Goal: Task Accomplishment & Management: Use online tool/utility

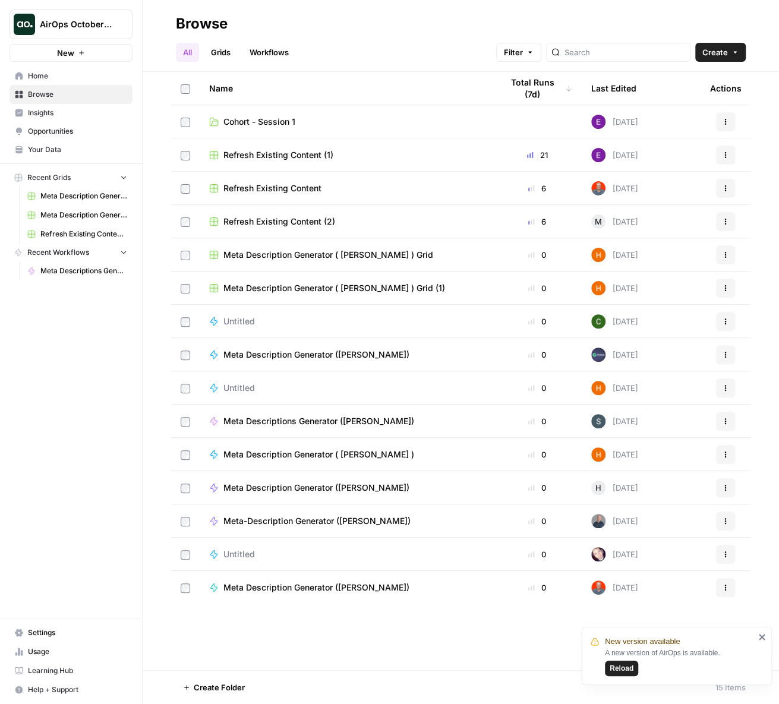
click at [459, 35] on div "All Grids Workflows Filter Create" at bounding box center [461, 47] width 570 height 29
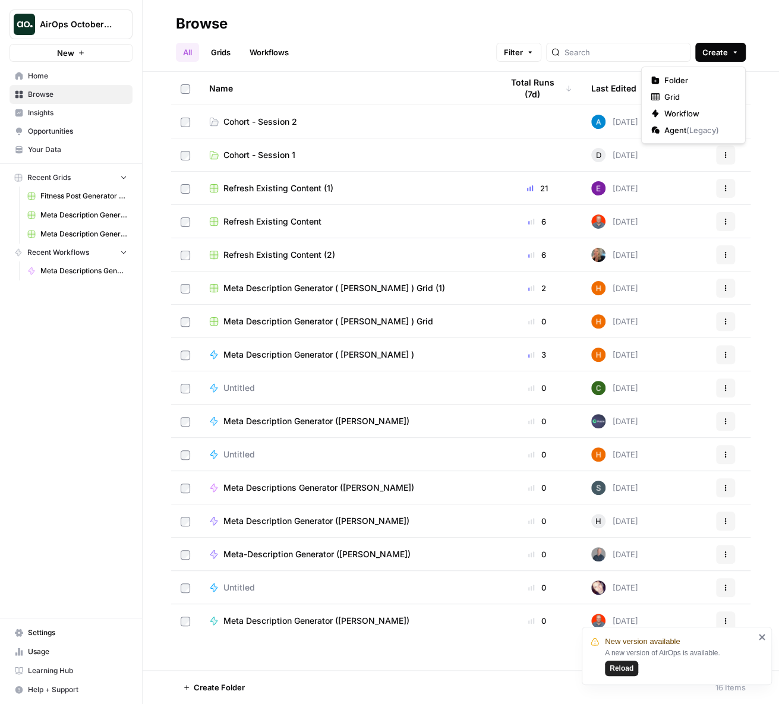
click at [722, 55] on span "Create" at bounding box center [715, 52] width 26 height 12
click at [36, 148] on span "Your Data" at bounding box center [77, 149] width 99 height 11
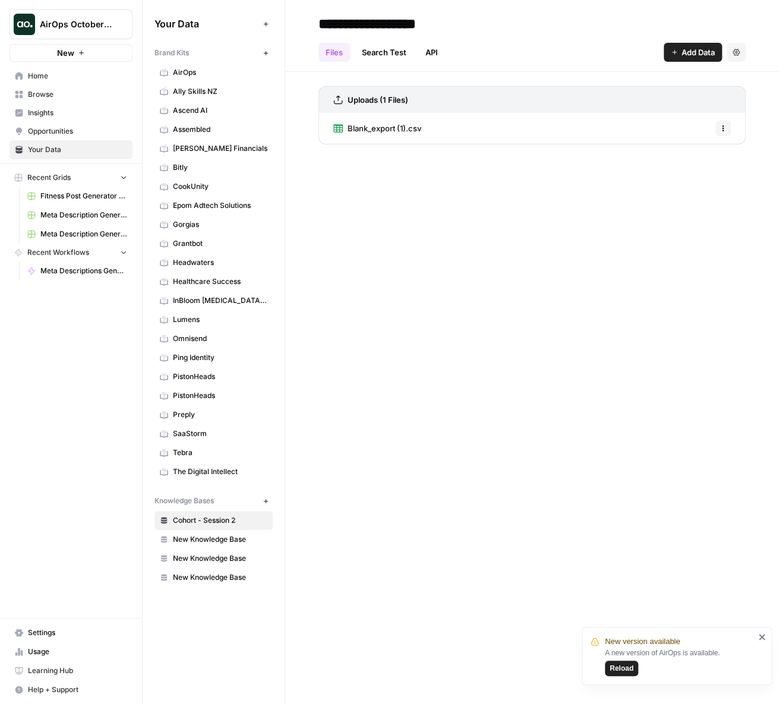
click at [204, 295] on span "InBloom [MEDICAL_DATA] Services" at bounding box center [220, 300] width 94 height 11
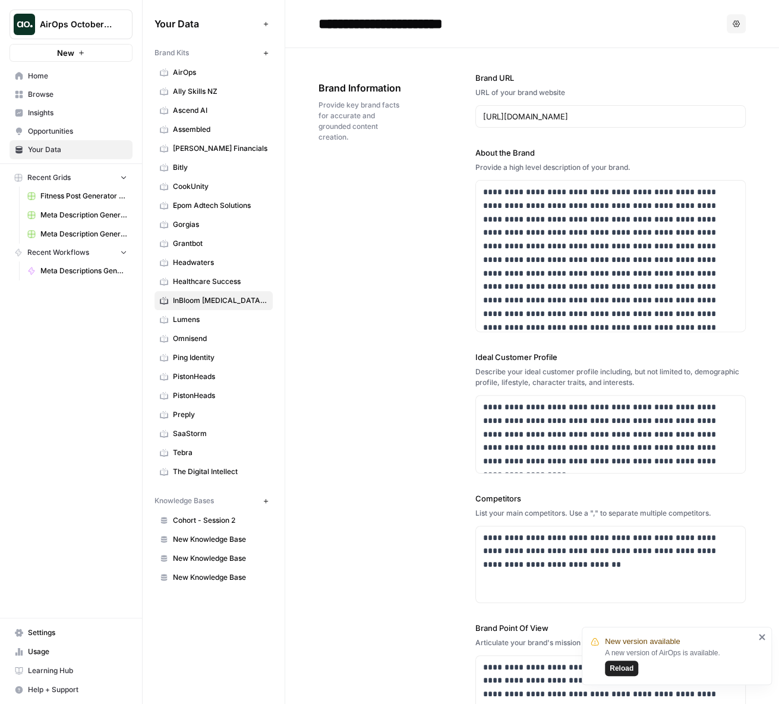
click at [192, 71] on span "AirOps" at bounding box center [220, 72] width 94 height 11
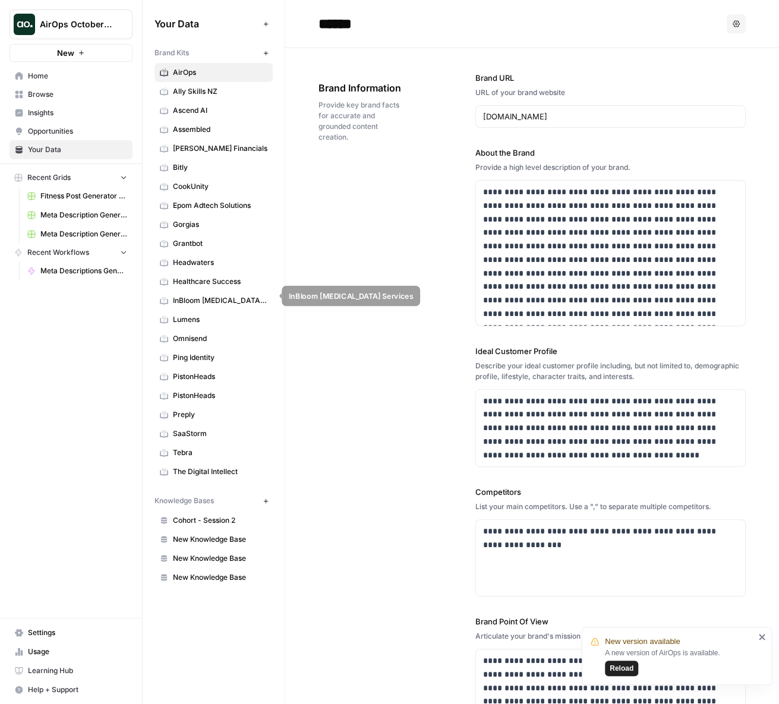
click at [211, 298] on span "InBloom [MEDICAL_DATA] Services" at bounding box center [220, 300] width 94 height 11
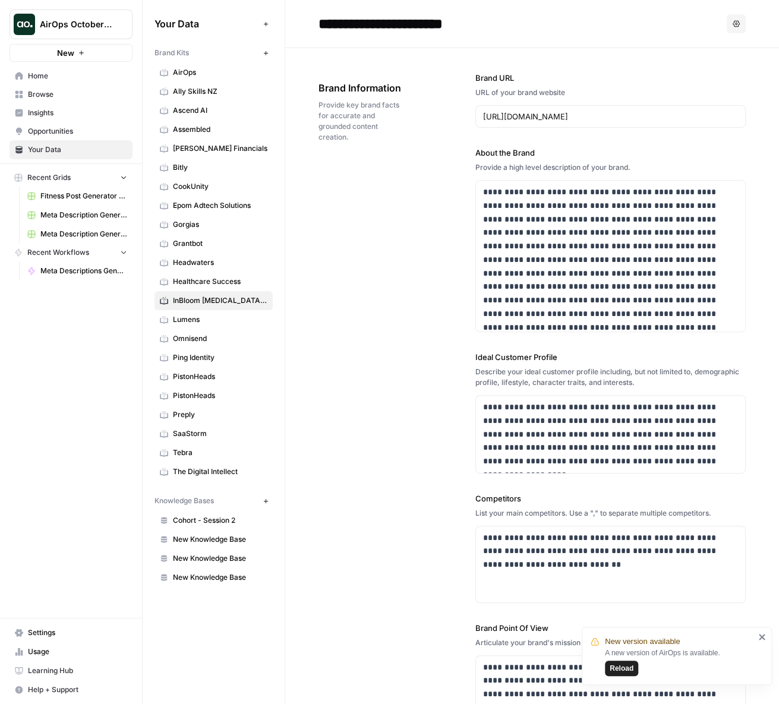
click at [196, 295] on span "InBloom [MEDICAL_DATA] Services" at bounding box center [220, 300] width 94 height 11
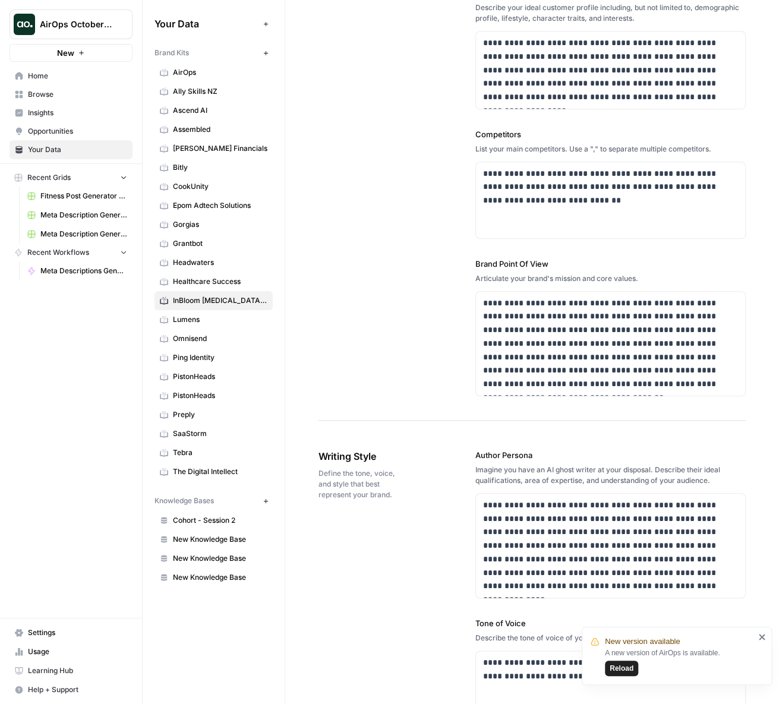
scroll to position [368, 0]
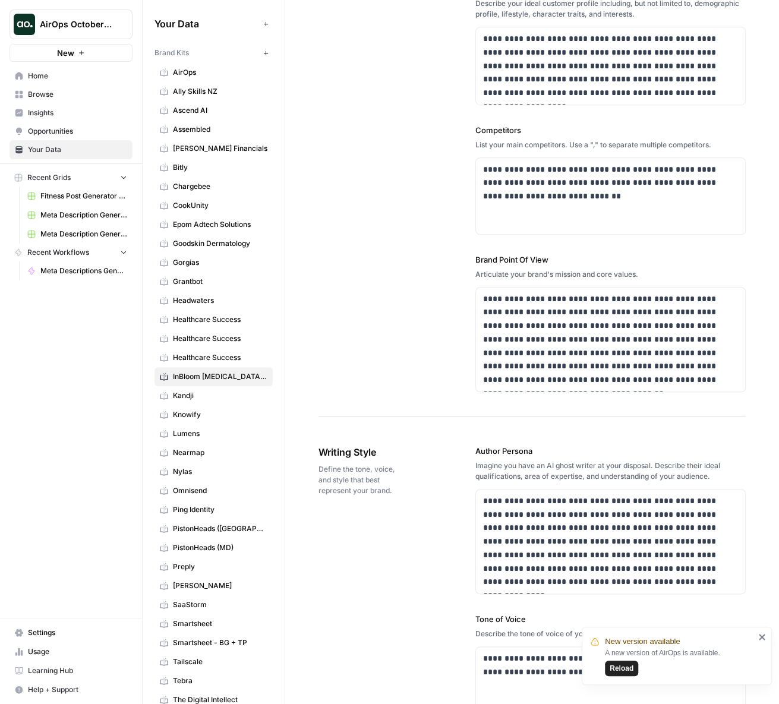
click at [759, 633] on icon "close" at bounding box center [762, 637] width 8 height 10
click at [601, 193] on p "**********" at bounding box center [610, 183] width 255 height 40
click at [351, 216] on div "**********" at bounding box center [531, 48] width 427 height 737
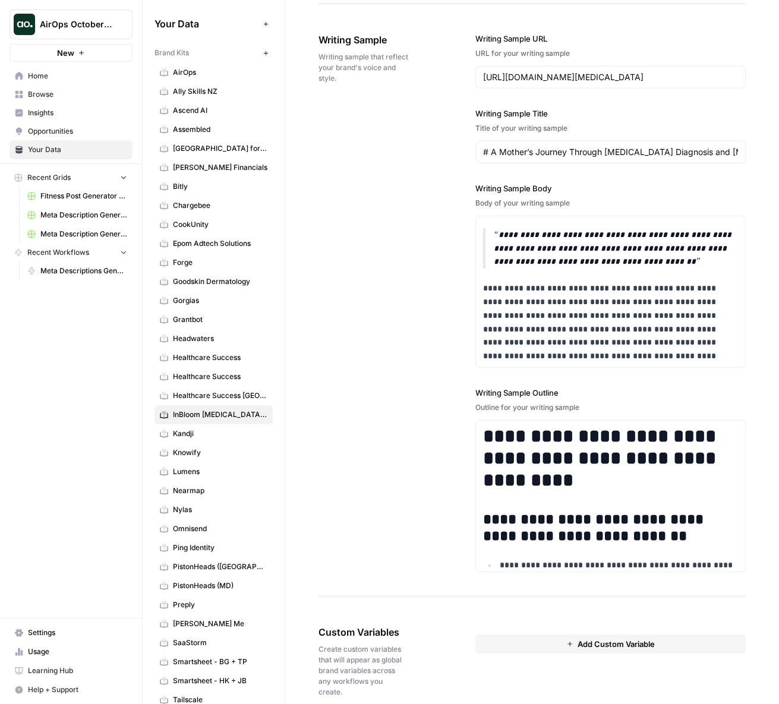
scroll to position [203, 0]
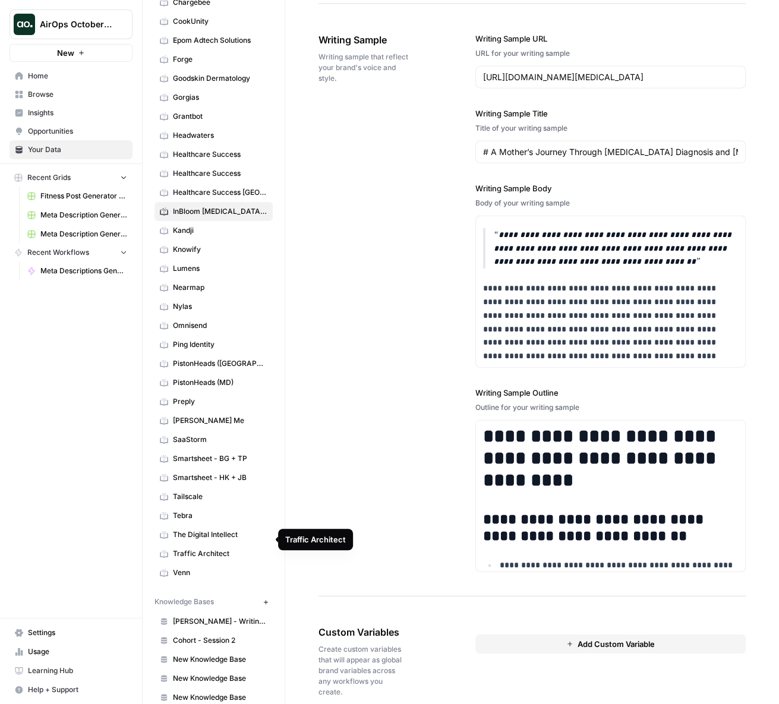
click at [211, 635] on span "Cohort - Session 2" at bounding box center [220, 640] width 94 height 11
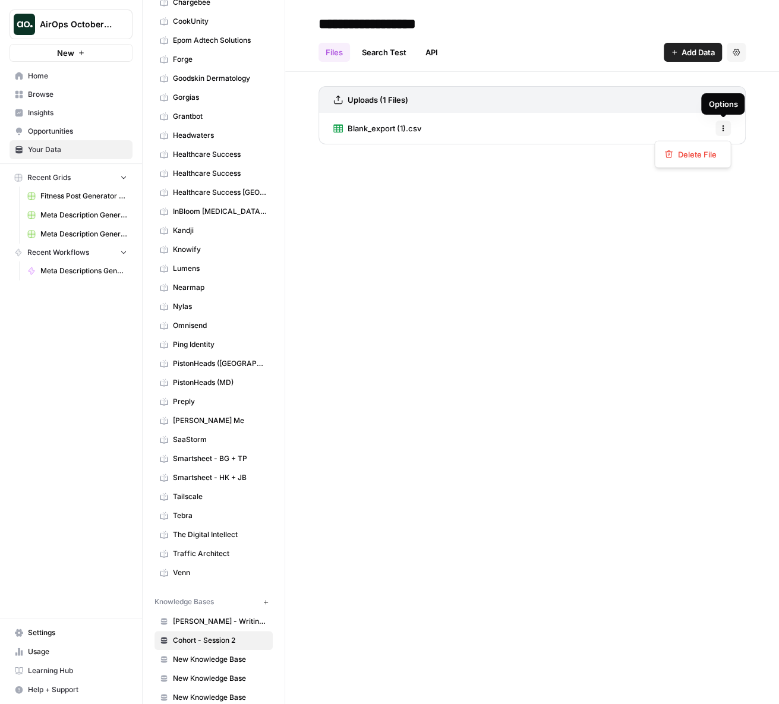
click at [722, 128] on icon "button" at bounding box center [723, 129] width 2 height 2
click at [757, 84] on div "Uploads (1 Files) Blank_export (1).csv Options" at bounding box center [532, 113] width 494 height 82
click at [362, 131] on span "Blank_export (1).csv" at bounding box center [385, 128] width 74 height 12
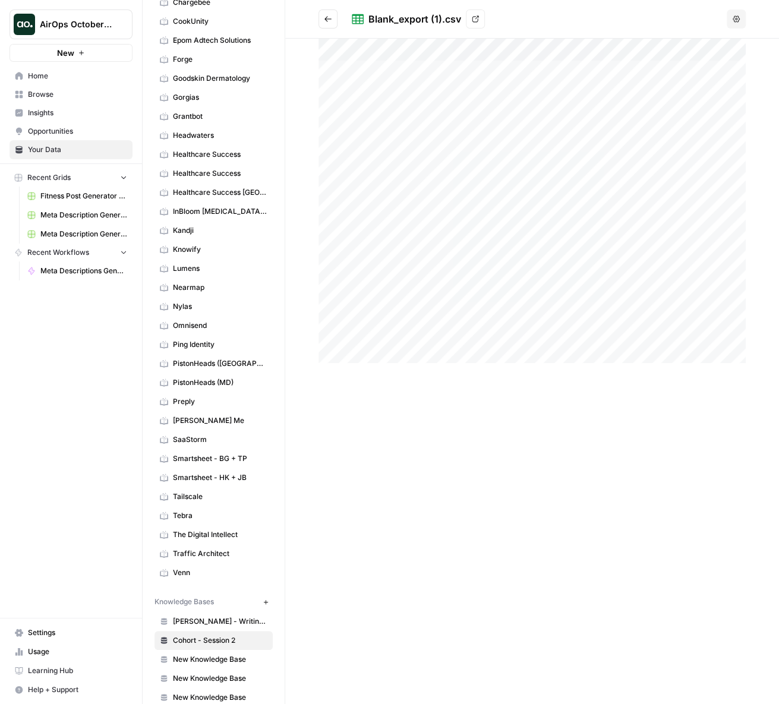
click at [477, 16] on icon at bounding box center [475, 19] width 7 height 7
click at [298, 70] on div at bounding box center [532, 371] width 494 height 665
click at [327, 24] on button "Go back" at bounding box center [327, 19] width 19 height 19
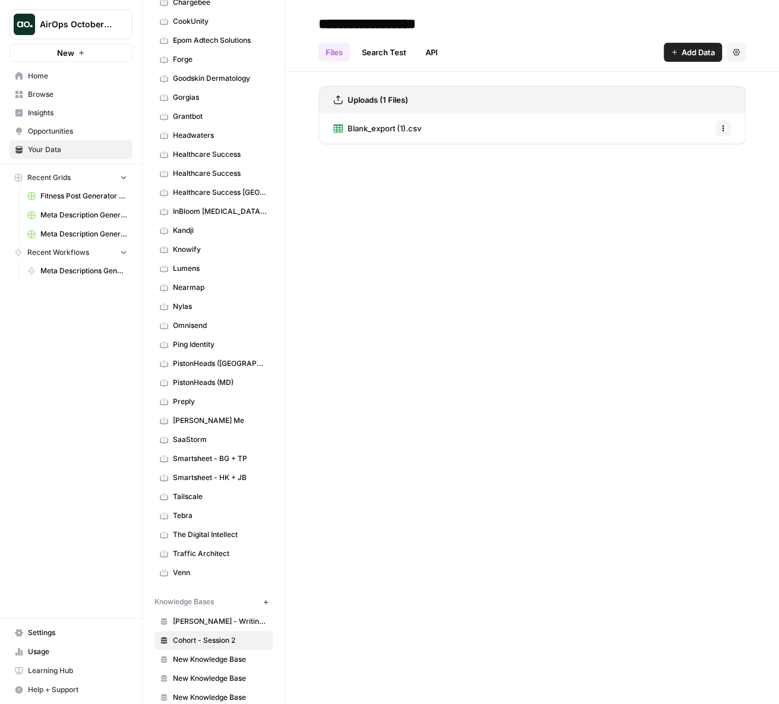
click at [56, 100] on link "Browse" at bounding box center [71, 94] width 123 height 19
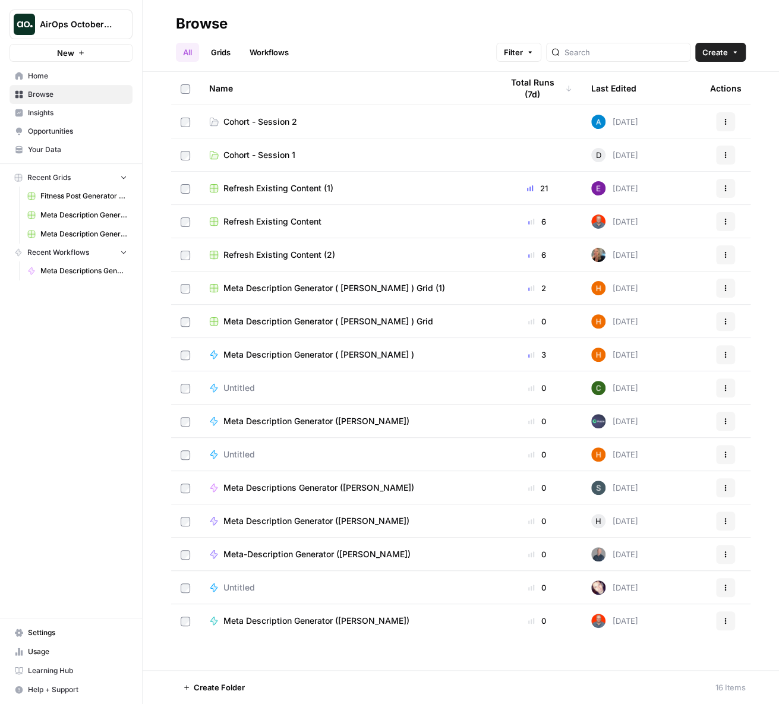
click at [705, 54] on span "Create" at bounding box center [715, 52] width 26 height 12
click at [687, 96] on span "Grid" at bounding box center [697, 97] width 67 height 12
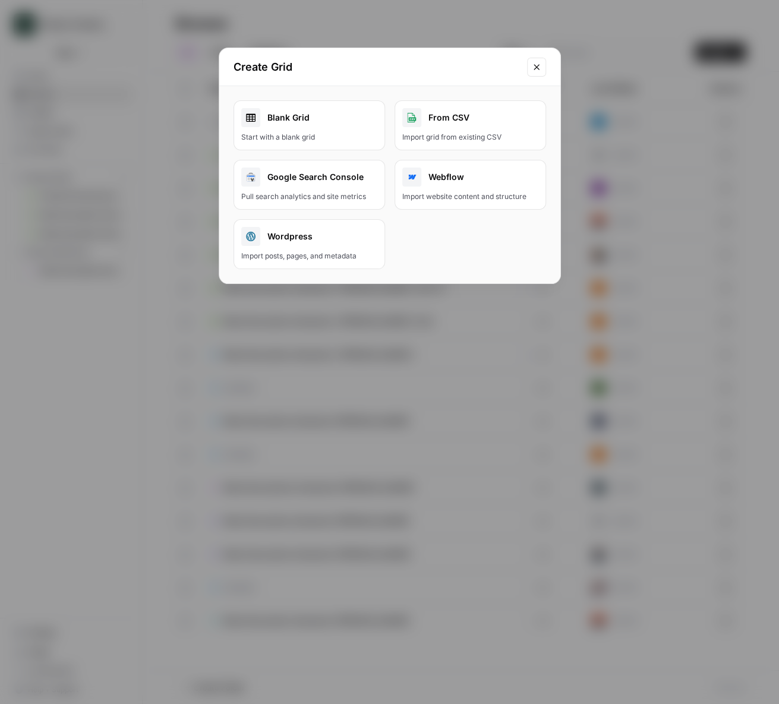
click at [461, 137] on div "Import grid from existing CSV" at bounding box center [470, 137] width 136 height 11
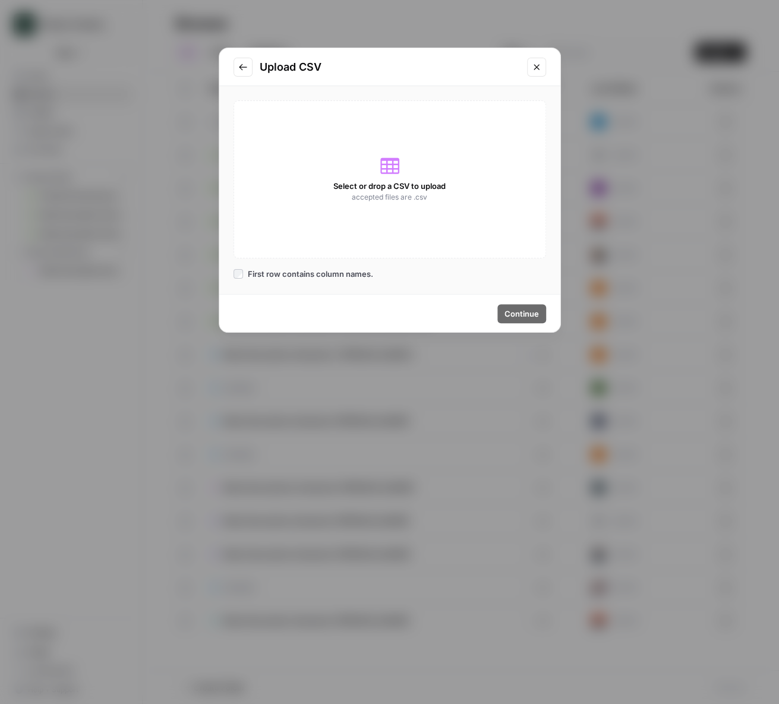
click at [244, 70] on icon "Go to previous step" at bounding box center [243, 67] width 10 height 10
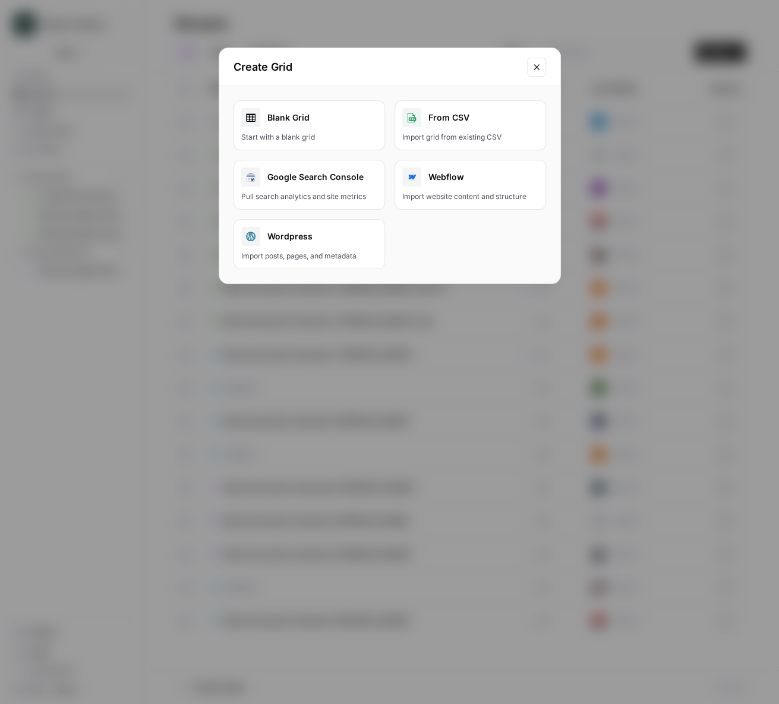
click at [302, 134] on div "Start with a blank grid" at bounding box center [309, 137] width 136 height 11
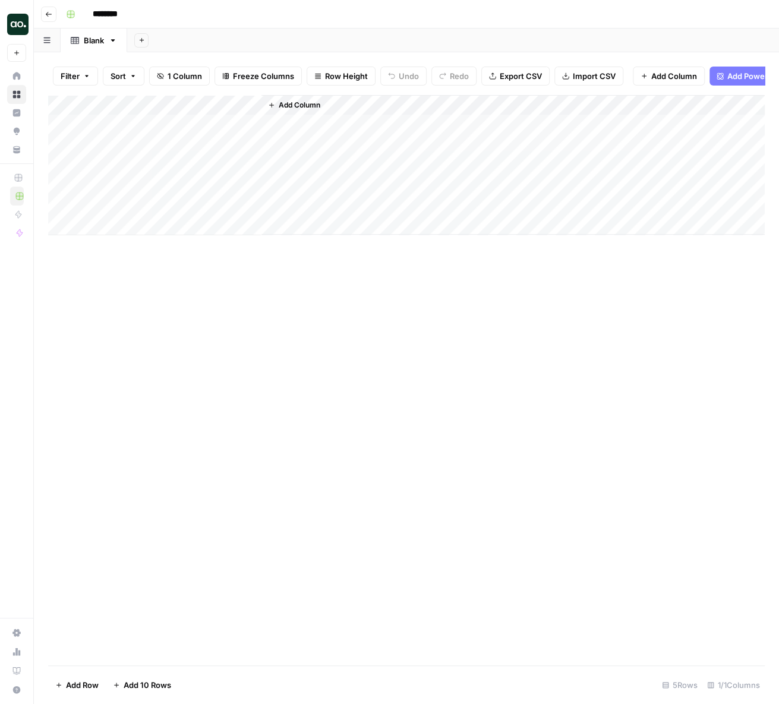
click at [583, 81] on span "Import CSV" at bounding box center [594, 76] width 43 height 12
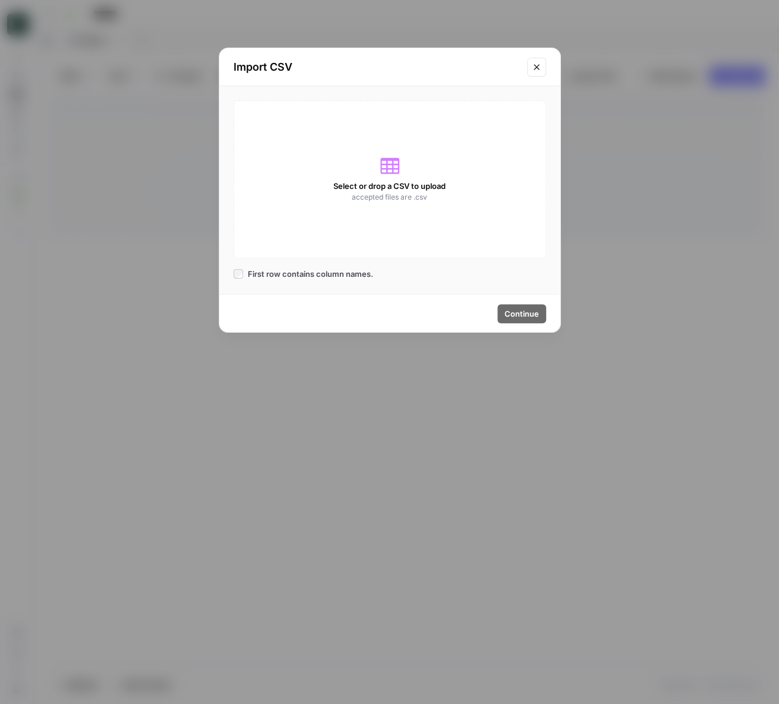
click at [412, 166] on div "Select or drop a CSV to upload accepted files are .csv" at bounding box center [389, 179] width 312 height 158
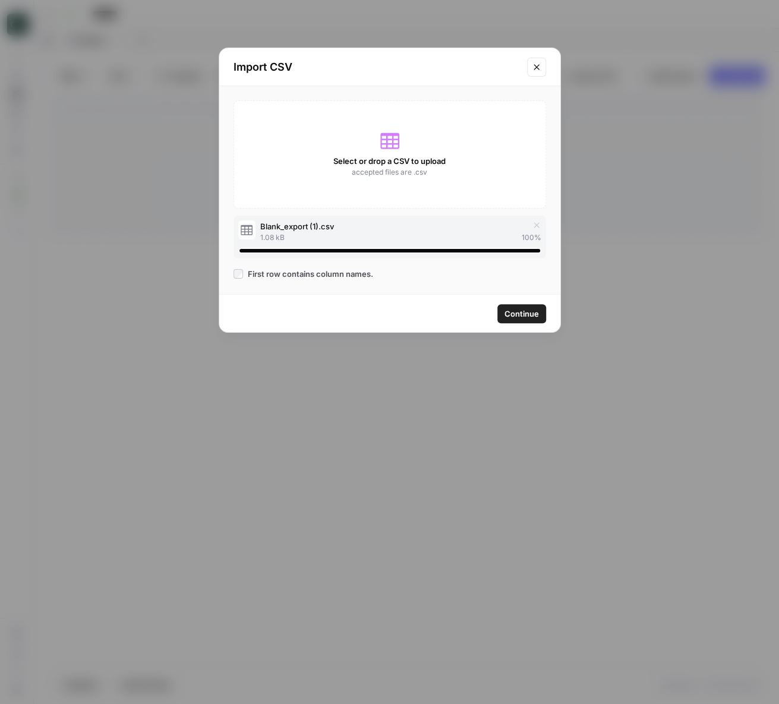
click at [542, 321] on button "Continue" at bounding box center [521, 313] width 49 height 19
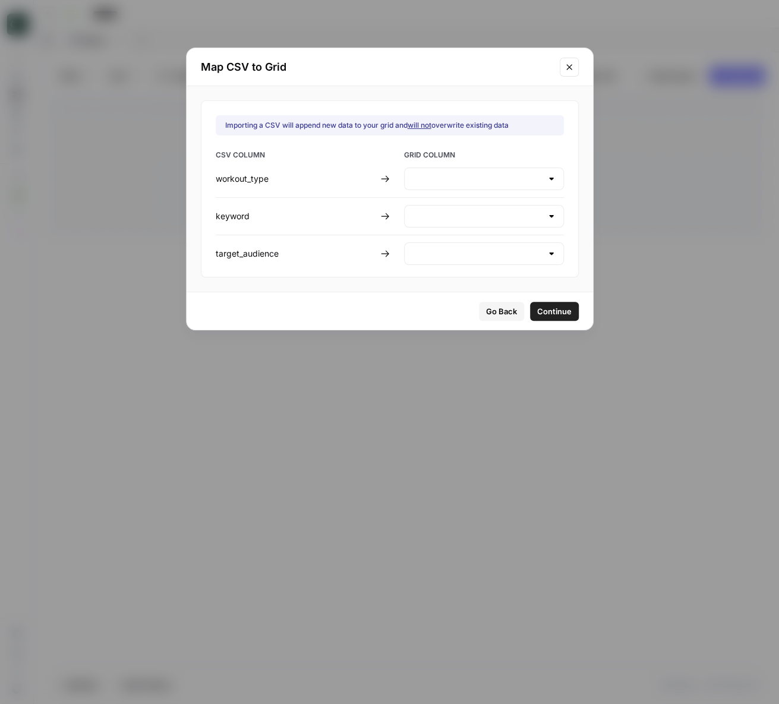
type input "Create new column"
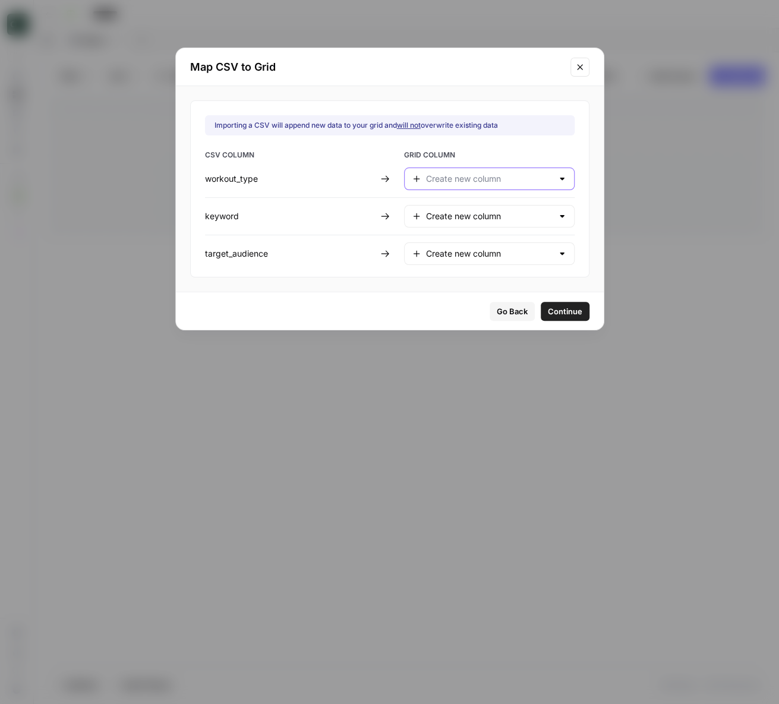
click at [500, 176] on input "text" at bounding box center [489, 179] width 127 height 12
click at [542, 302] on button "Continue" at bounding box center [565, 311] width 49 height 19
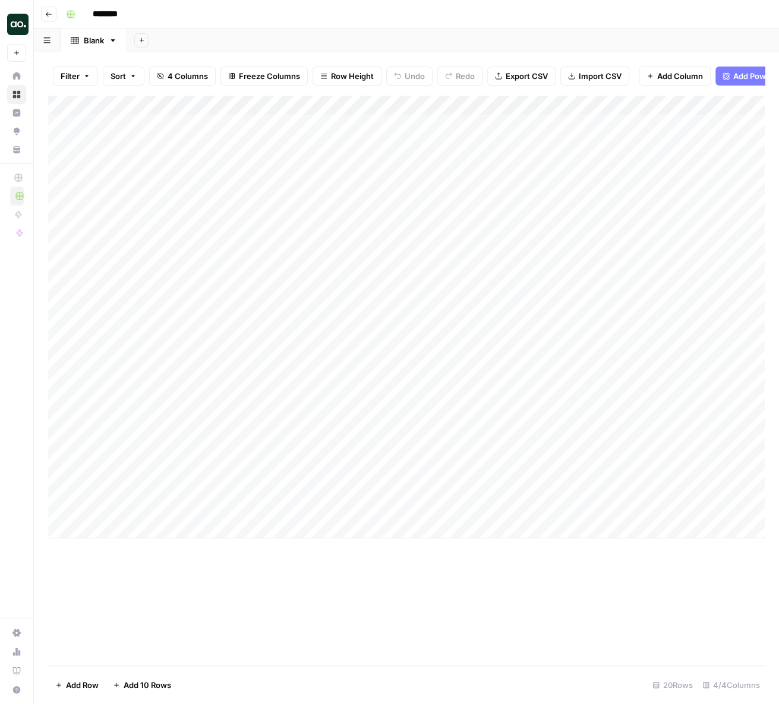
click at [53, 12] on button "Go back" at bounding box center [48, 14] width 15 height 15
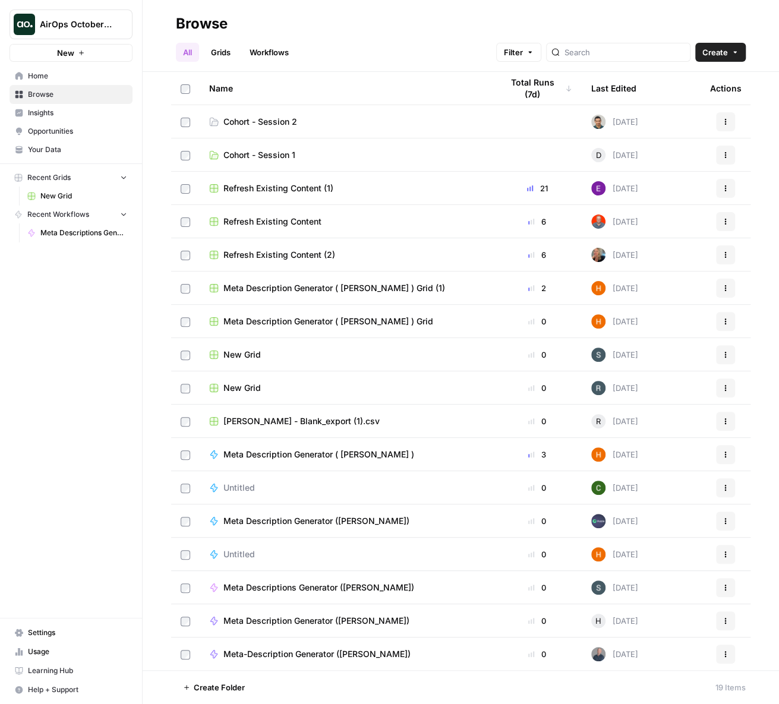
click at [271, 121] on span "Cohort - Session 2" at bounding box center [260, 122] width 74 height 12
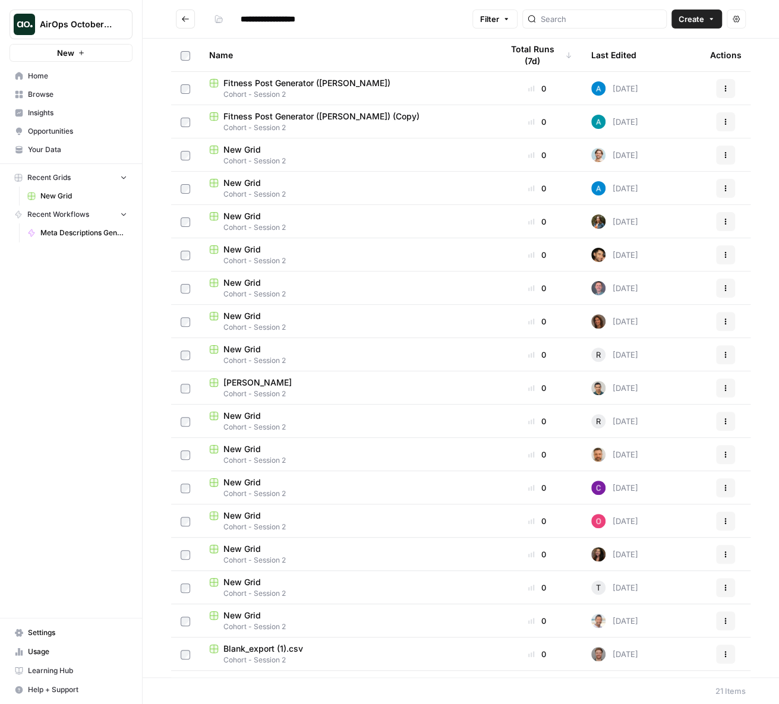
click at [705, 22] on button "Create" at bounding box center [696, 19] width 50 height 19
click at [662, 48] on span "Grid" at bounding box center [673, 47] width 67 height 12
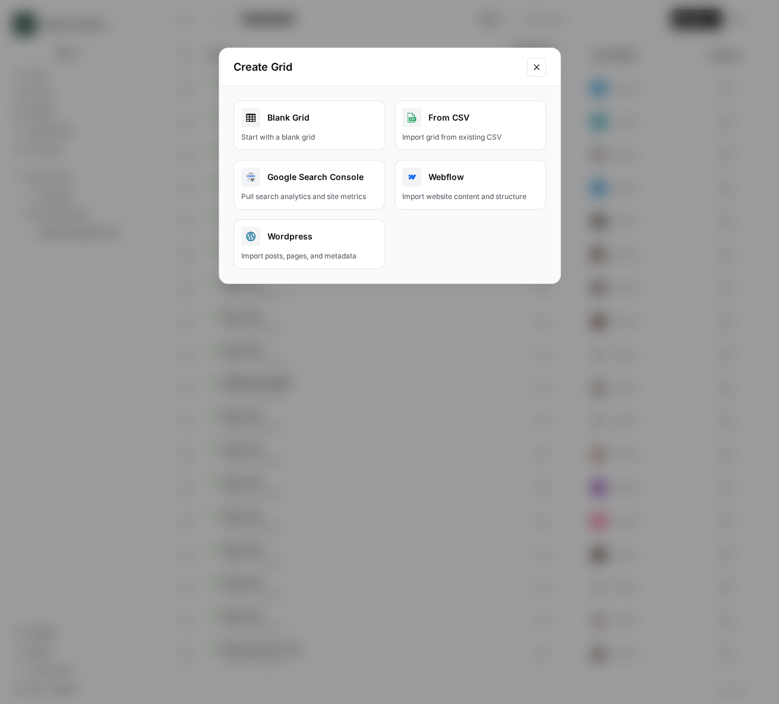
click at [304, 131] on link "Blank Grid Start with a blank grid" at bounding box center [308, 125] width 151 height 50
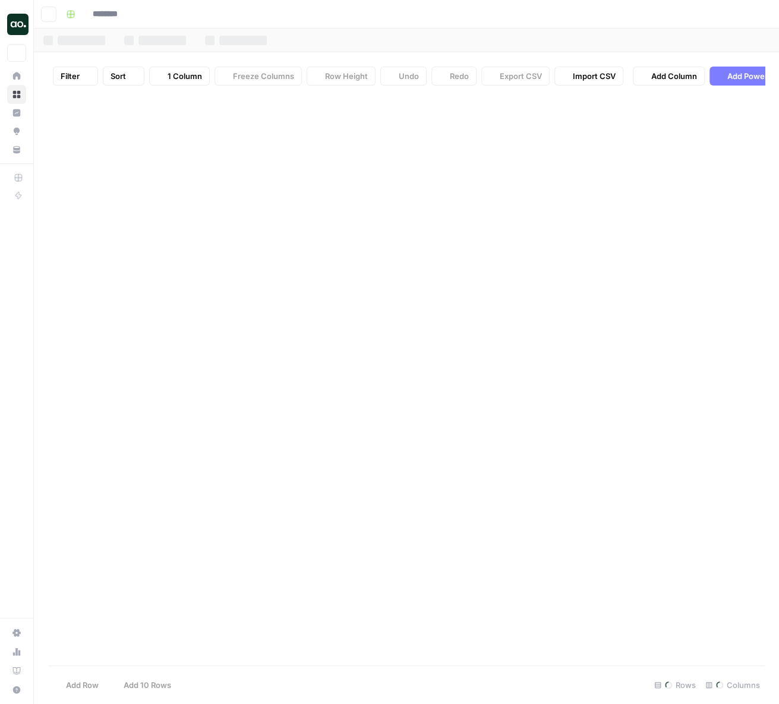
type input "********"
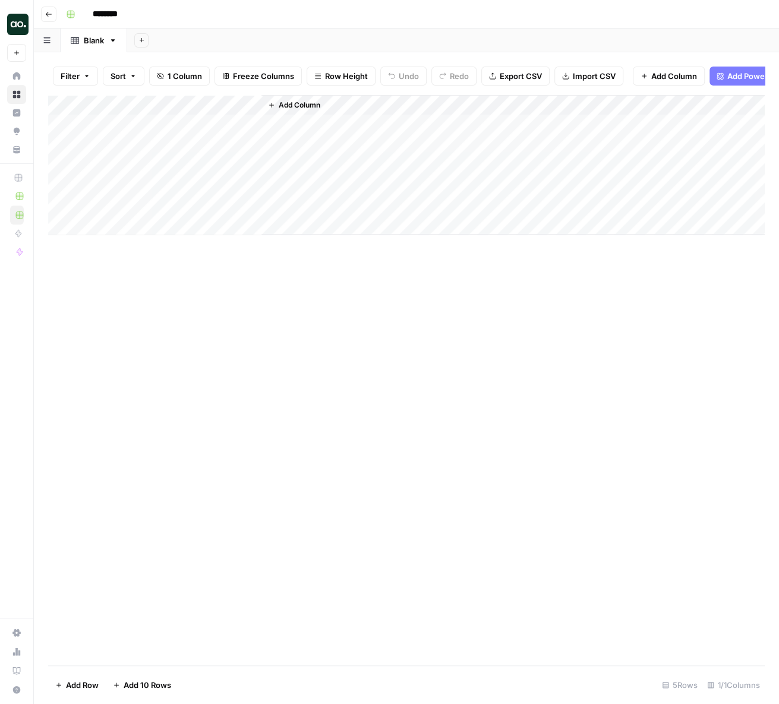
click at [574, 81] on span "Import CSV" at bounding box center [594, 76] width 43 height 12
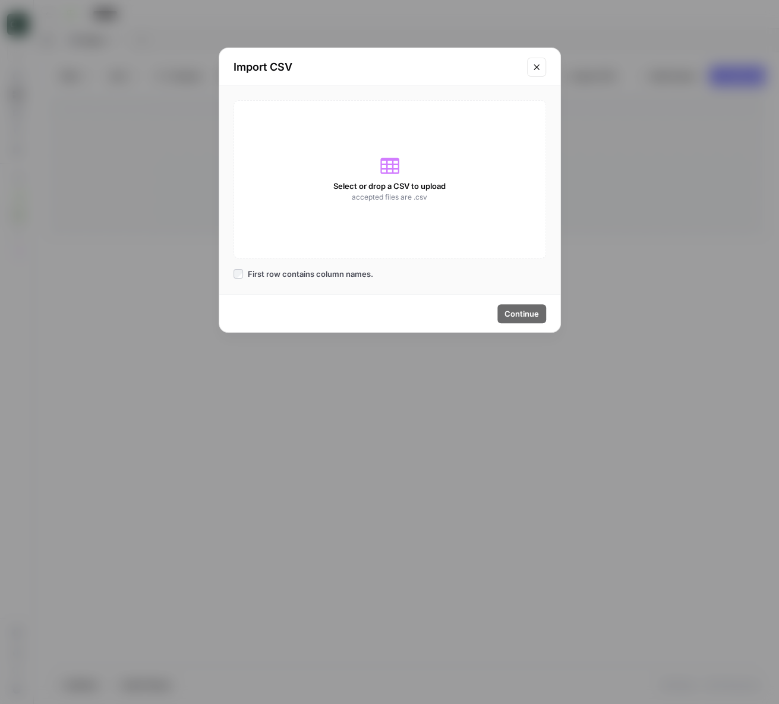
click at [338, 188] on span "Select or drop a CSV to upload" at bounding box center [389, 186] width 112 height 12
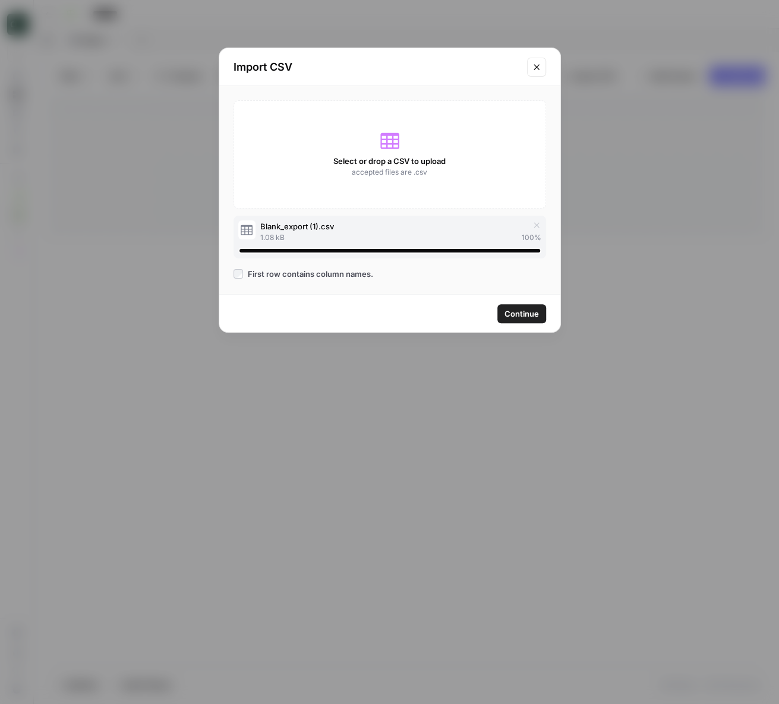
click at [513, 332] on div "Import CSV Select or drop a CSV to upload accepted files are .csv Blank_export …" at bounding box center [390, 190] width 342 height 285
click at [513, 318] on span "Continue" at bounding box center [521, 314] width 34 height 12
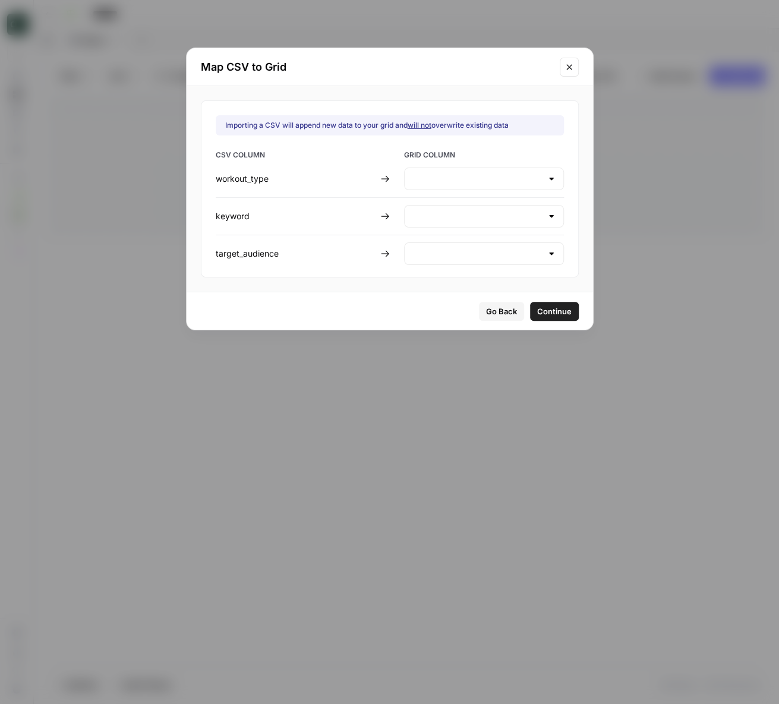
type input "Create new column"
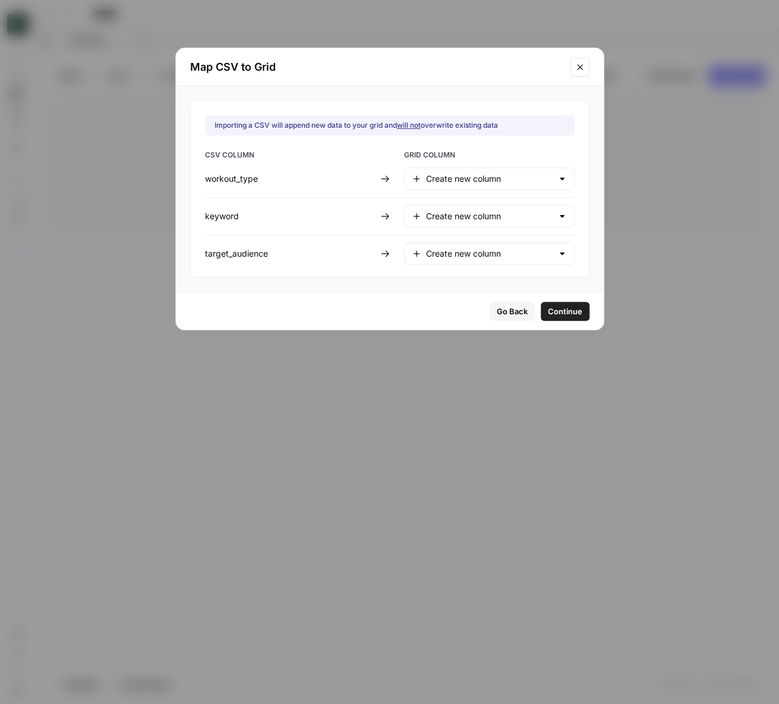
click at [557, 180] on div at bounding box center [562, 179] width 10 height 12
click at [557, 181] on div at bounding box center [562, 179] width 10 height 12
click at [548, 312] on span "Continue" at bounding box center [565, 311] width 34 height 12
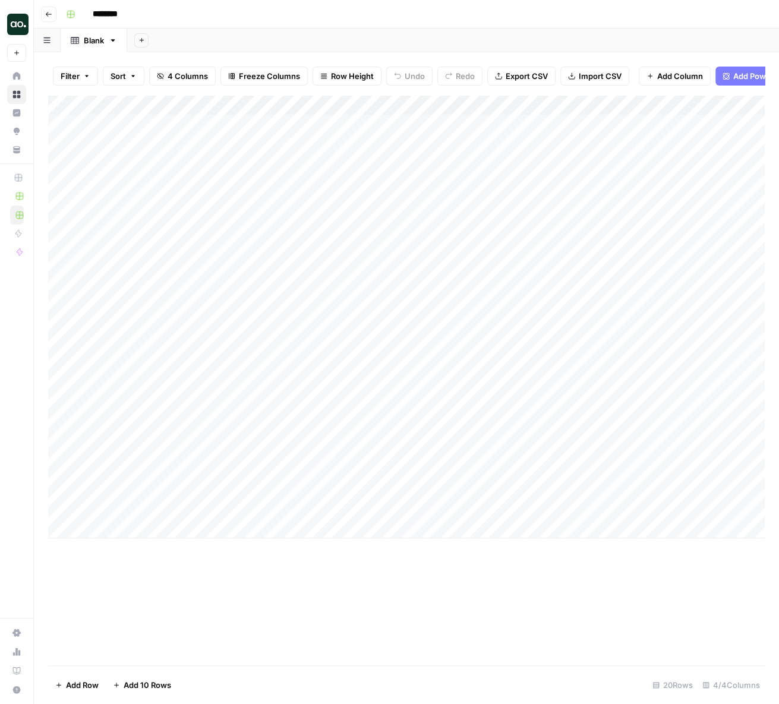
click at [64, 206] on div "Add Column" at bounding box center [406, 316] width 716 height 443
click at [61, 185] on div "Add Column" at bounding box center [406, 316] width 716 height 443
click at [59, 165] on div "Add Column" at bounding box center [406, 316] width 716 height 443
click at [59, 144] on div "Add Column" at bounding box center [406, 316] width 716 height 443
click at [59, 128] on div "Add Column" at bounding box center [406, 316] width 716 height 443
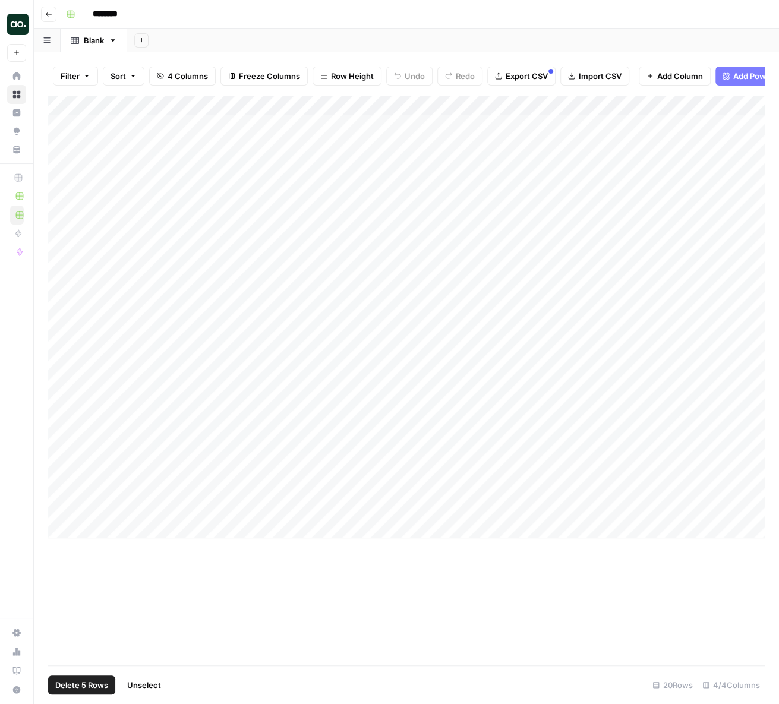
click at [79, 689] on span "Delete 5 Rows" at bounding box center [81, 685] width 53 height 12
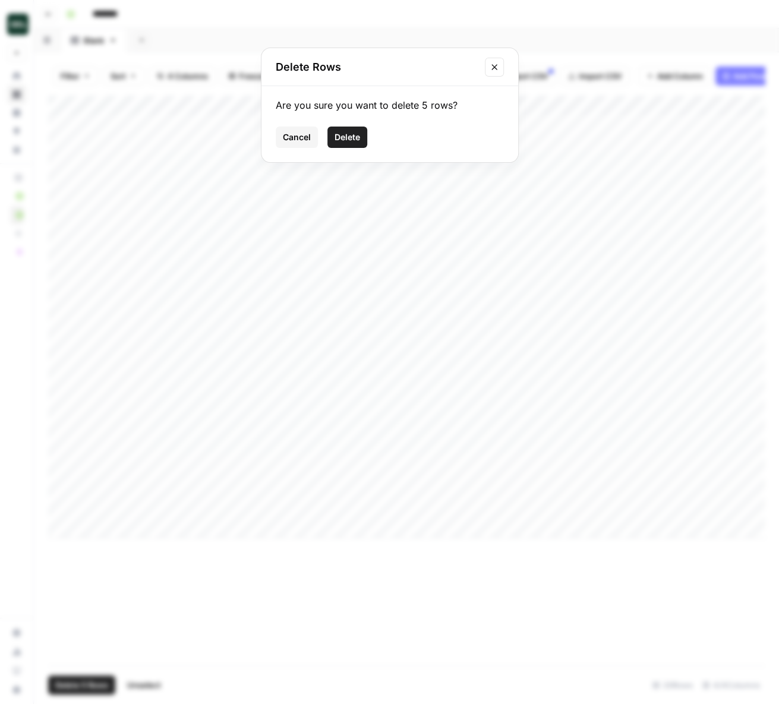
click at [358, 138] on span "Delete" at bounding box center [347, 137] width 26 height 12
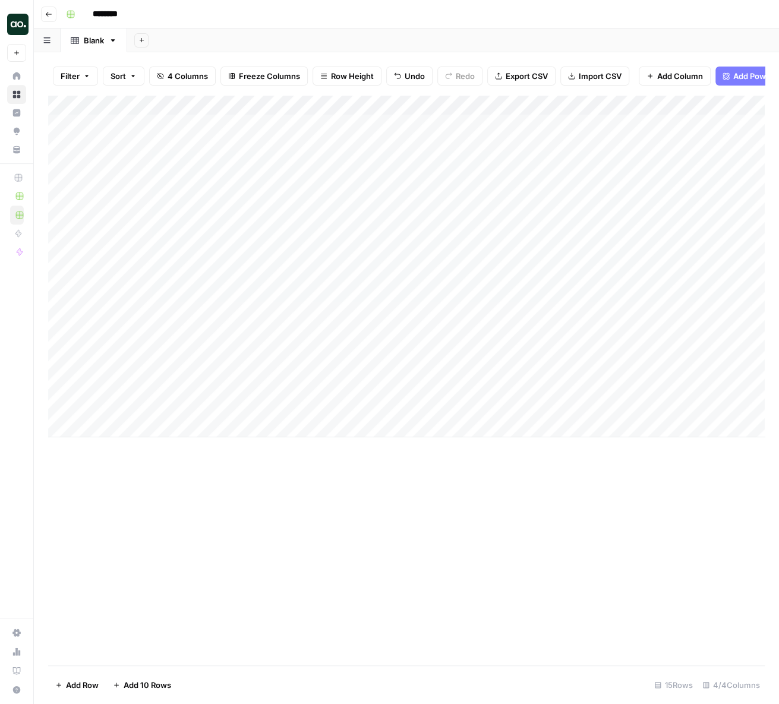
click at [151, 103] on div "Add Column" at bounding box center [406, 266] width 716 height 342
click at [139, 260] on span "Remove Column" at bounding box center [165, 265] width 104 height 12
click at [349, 113] on button "Delete" at bounding box center [347, 122] width 40 height 21
click at [625, 100] on span "Add Column" at bounding box center [642, 105] width 42 height 11
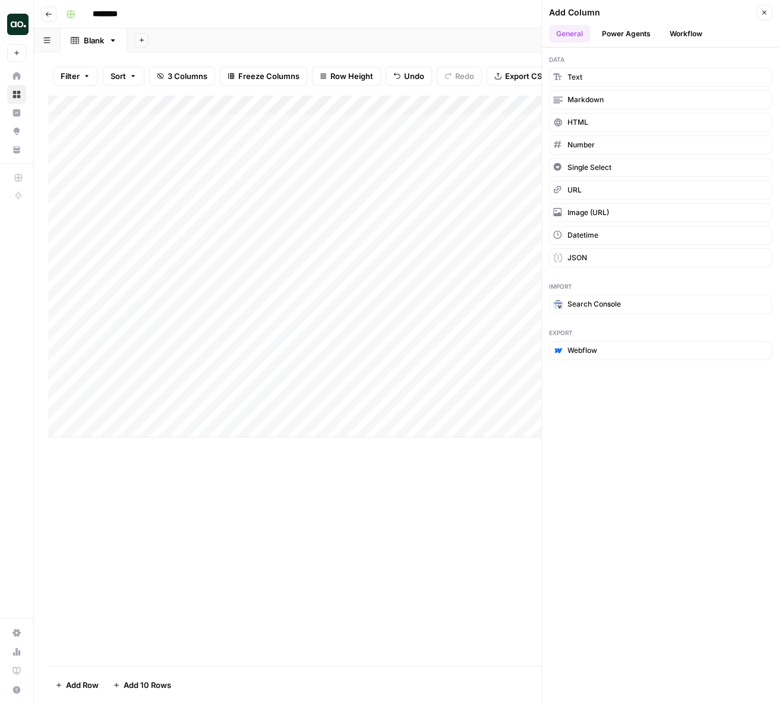
click at [672, 29] on button "Workflow" at bounding box center [685, 34] width 47 height 18
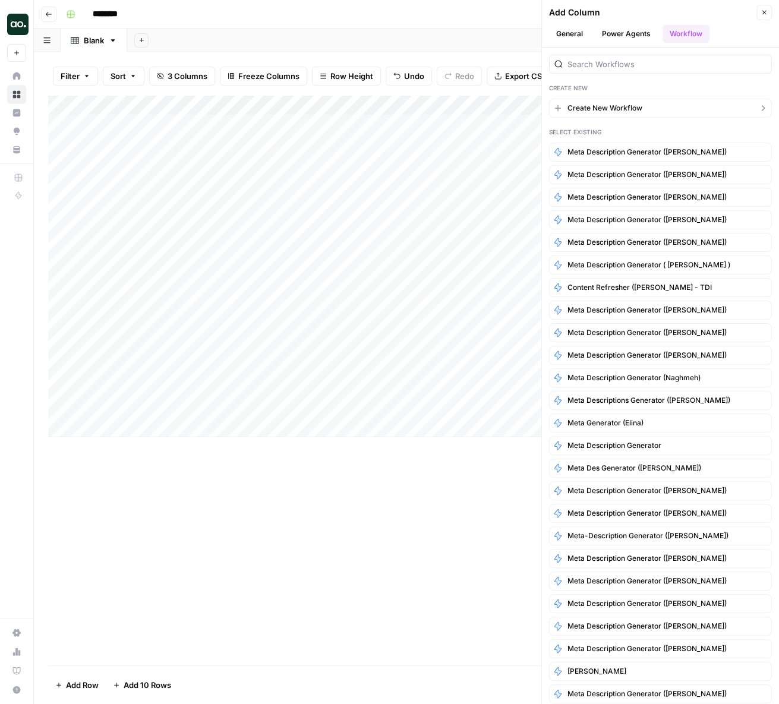
click at [595, 108] on span "Create New Workflow" at bounding box center [604, 108] width 75 height 11
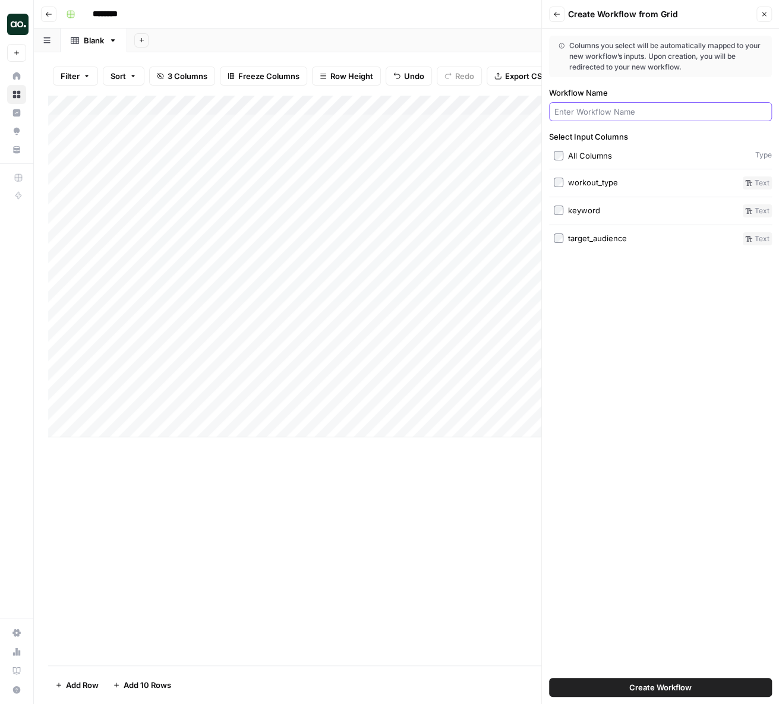
click at [588, 110] on input "Workflow Name" at bounding box center [660, 112] width 212 height 12
type input "Fitness Post Generator"
click at [620, 684] on button "Create Workflow" at bounding box center [660, 687] width 223 height 19
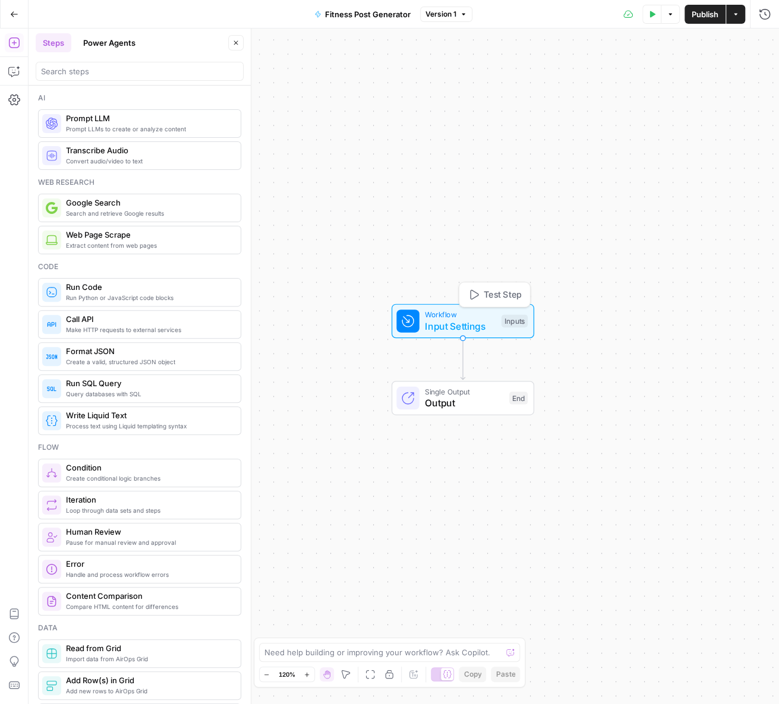
click at [471, 328] on span "Input Settings" at bounding box center [460, 326] width 71 height 14
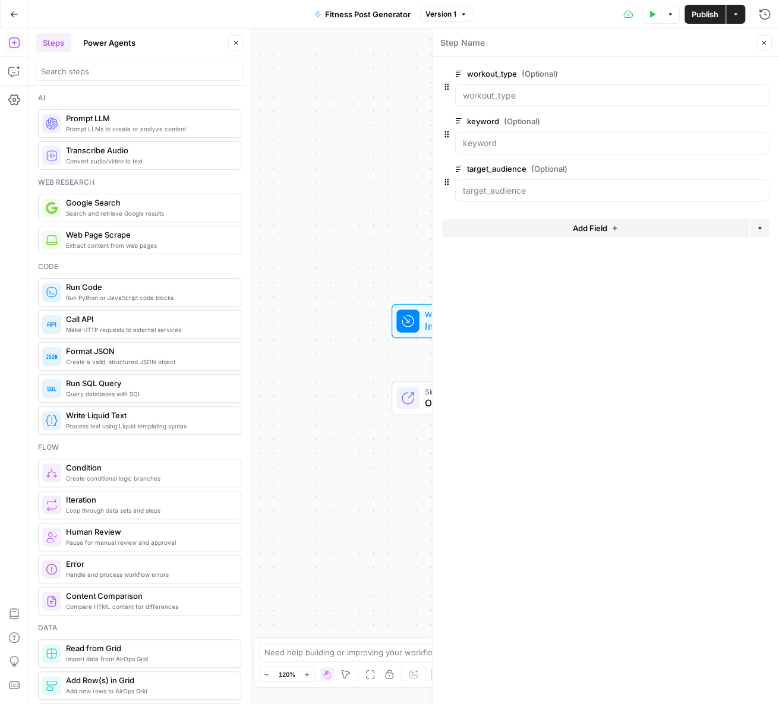
click at [598, 226] on span "Add Field" at bounding box center [590, 228] width 34 height 12
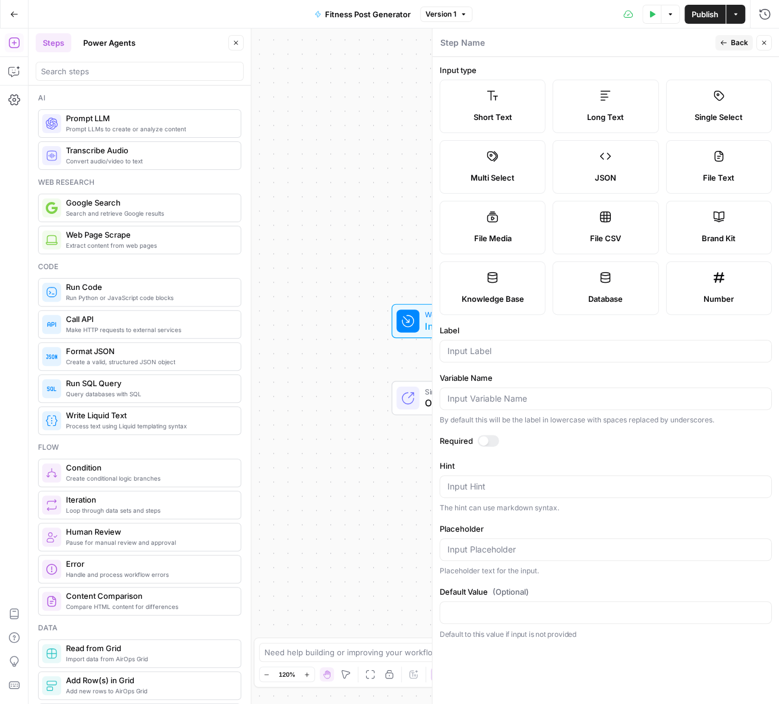
click at [697, 235] on div "Brand Kit" at bounding box center [718, 238] width 86 height 12
type input "Brand Kit"
type input "brand_kit"
click at [482, 440] on div at bounding box center [484, 441] width 10 height 10
click at [484, 440] on div at bounding box center [488, 441] width 21 height 12
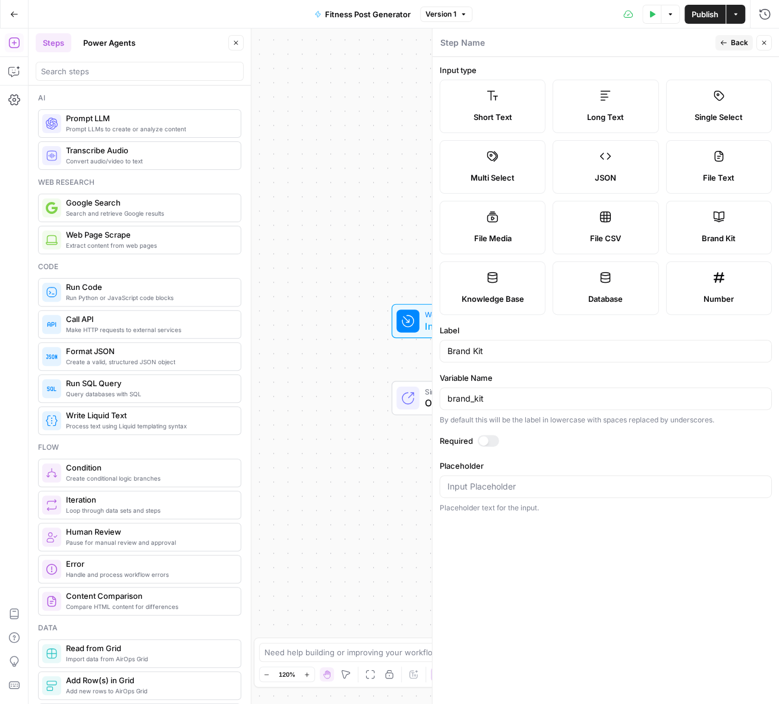
click at [715, 229] on label "Brand Kit" at bounding box center [718, 227] width 106 height 53
click at [495, 438] on div at bounding box center [488, 441] width 21 height 12
click at [728, 46] on button "Back" at bounding box center [733, 42] width 37 height 15
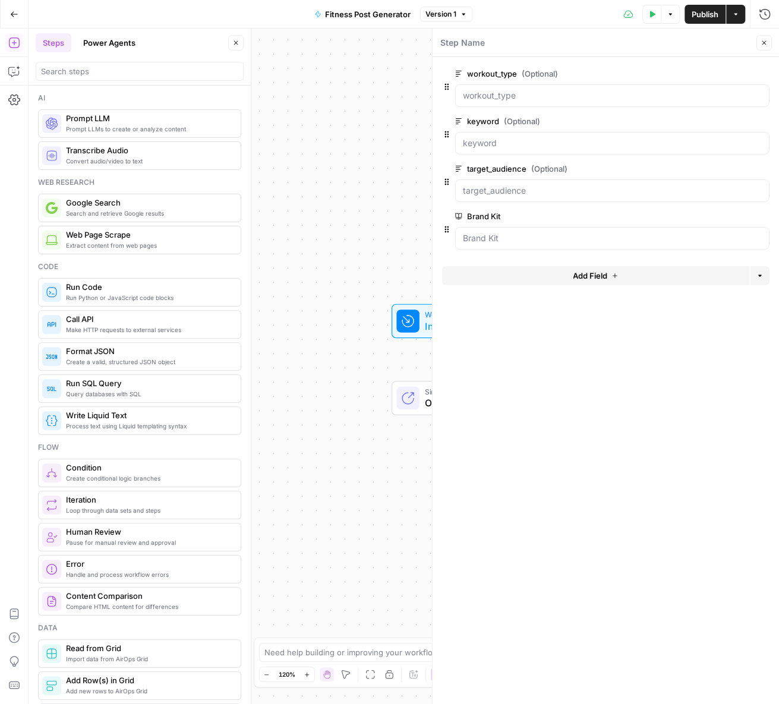
click at [767, 43] on span "Close" at bounding box center [767, 43] width 1 height 1
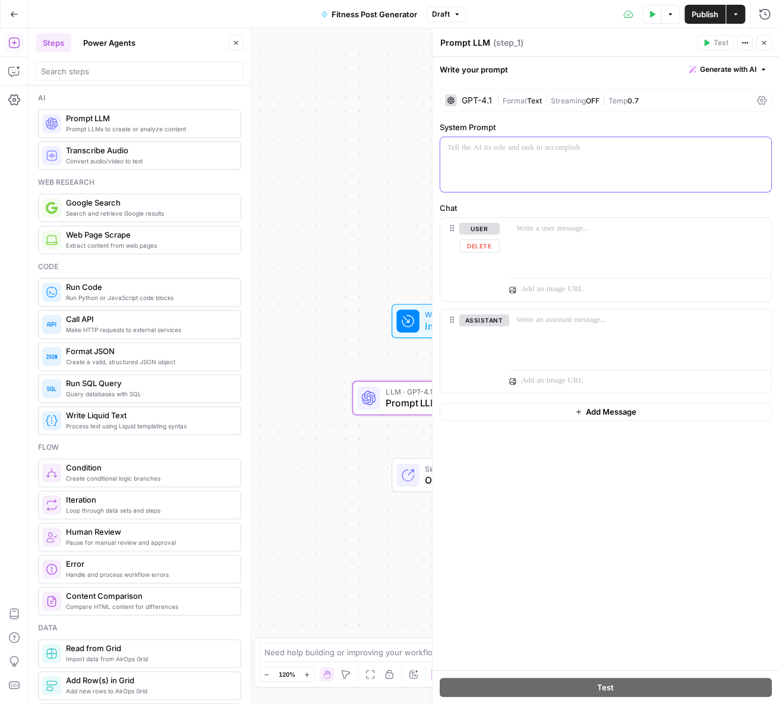
click at [519, 168] on div at bounding box center [605, 164] width 331 height 55
click at [505, 149] on p at bounding box center [605, 148] width 317 height 12
click at [513, 160] on div at bounding box center [605, 164] width 331 height 55
click at [479, 90] on div "GPT-4.1 | Format Text | Streaming OFF | Temp 0.7" at bounding box center [606, 100] width 332 height 23
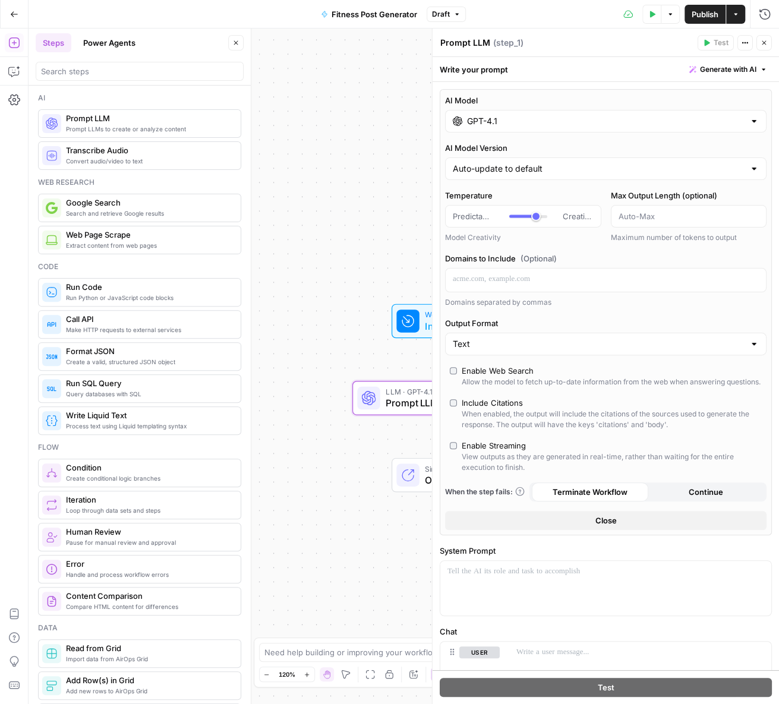
click at [481, 116] on input "GPT-4.1" at bounding box center [605, 121] width 277 height 12
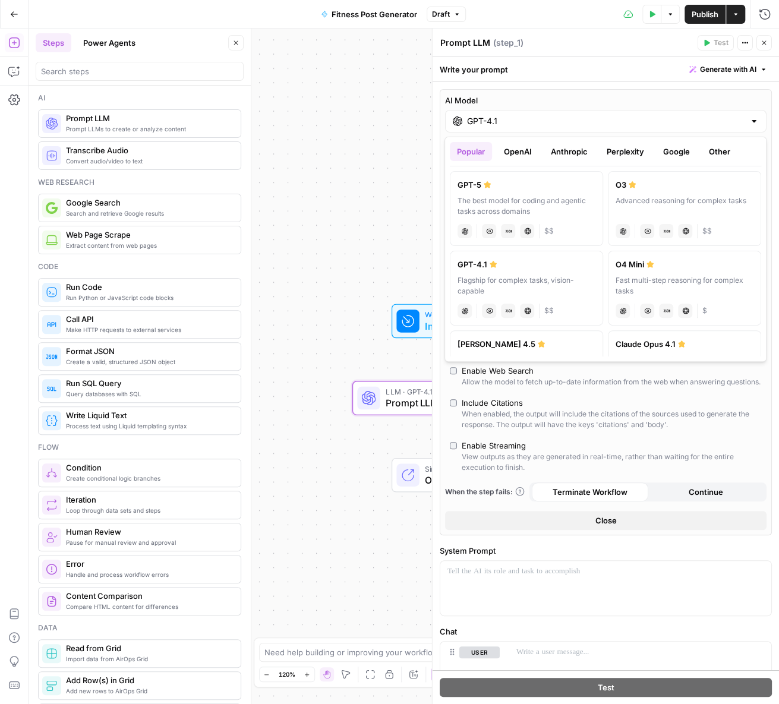
click at [515, 152] on button "OpenAI" at bounding box center [518, 151] width 42 height 19
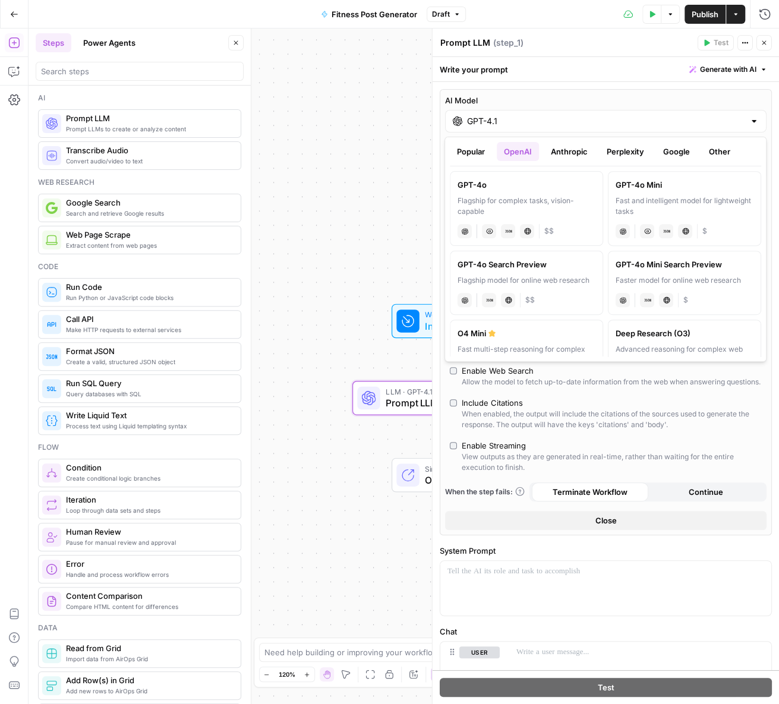
scroll to position [326, 0]
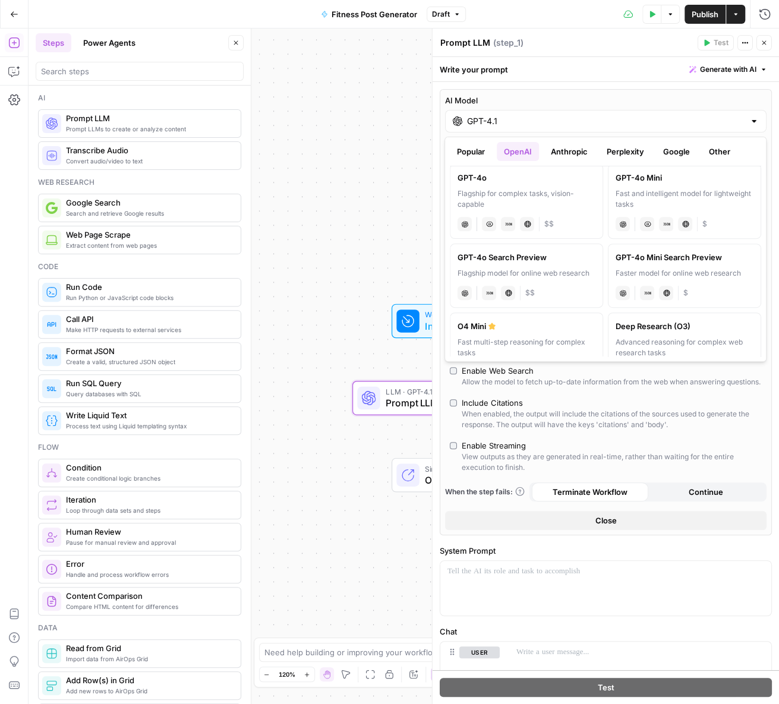
click at [753, 118] on div at bounding box center [754, 121] width 10 height 12
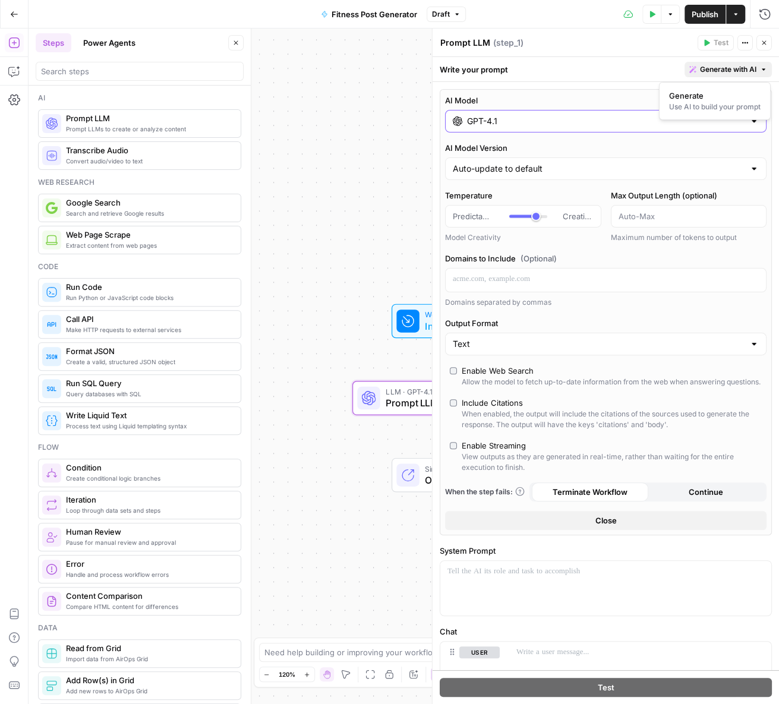
click at [709, 68] on span "Generate with AI" at bounding box center [728, 69] width 56 height 11
click at [765, 43] on icon "button" at bounding box center [763, 42] width 7 height 7
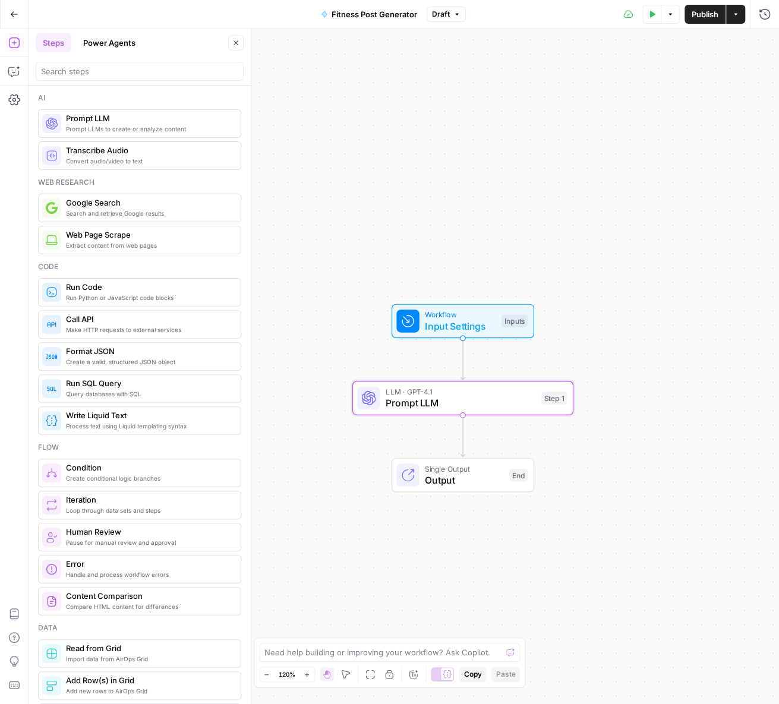
click at [418, 400] on span "Prompt LLM" at bounding box center [461, 403] width 150 height 14
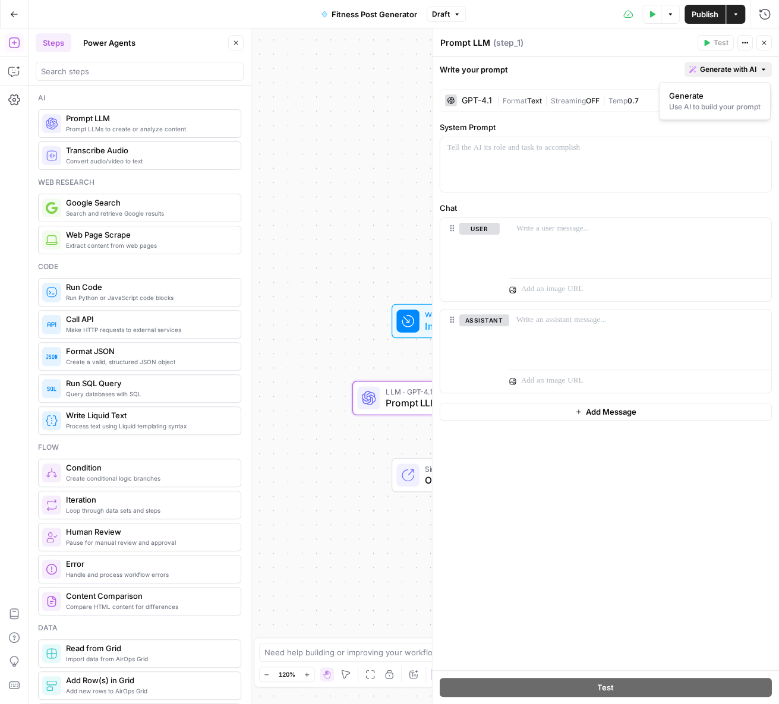
click at [743, 70] on span "Generate with AI" at bounding box center [728, 69] width 56 height 11
click at [712, 105] on div "Use AI to build your prompt" at bounding box center [714, 107] width 91 height 11
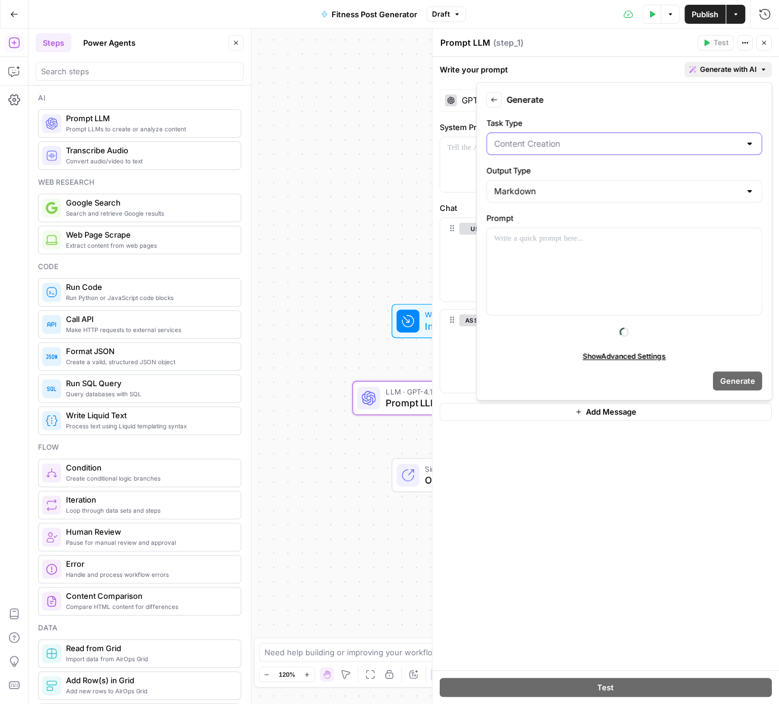
click at [567, 138] on input "Task Type" at bounding box center [617, 144] width 246 height 12
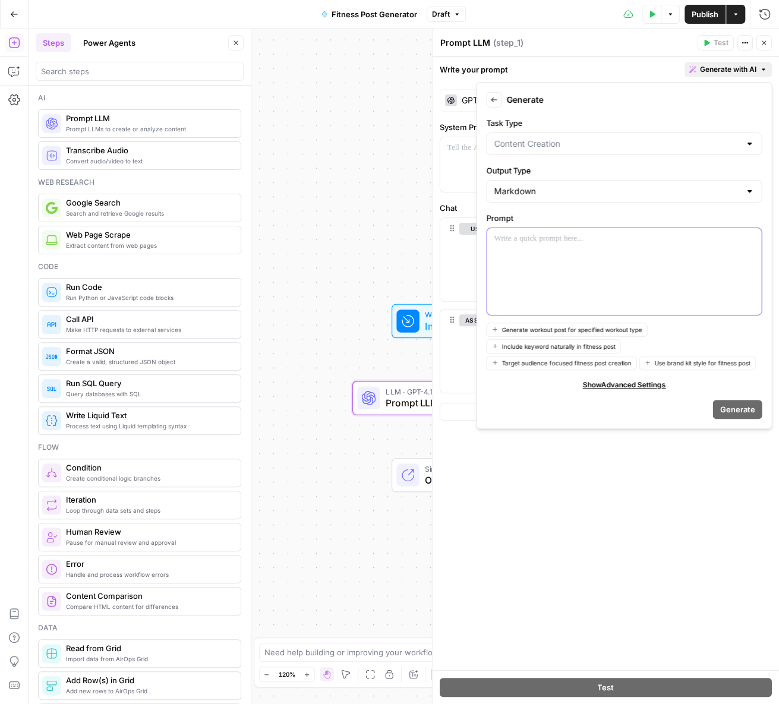
click at [523, 266] on div at bounding box center [624, 271] width 274 height 87
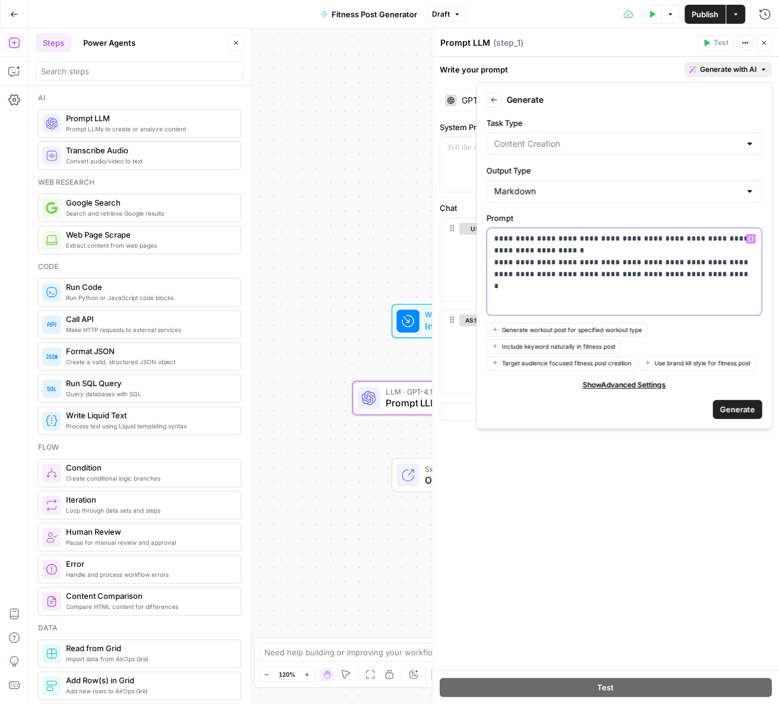
click at [716, 268] on p "**********" at bounding box center [624, 257] width 261 height 48
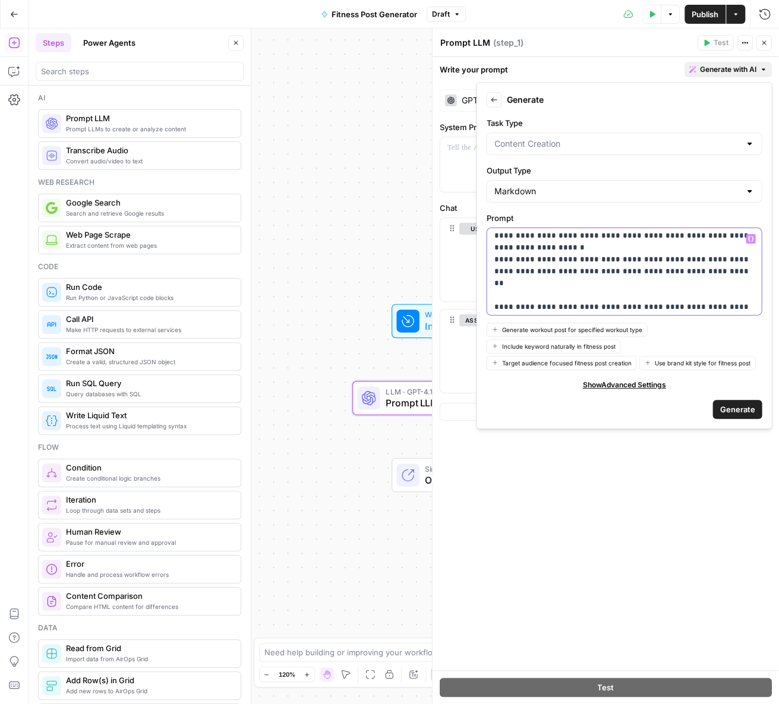
click at [585, 306] on p "**********" at bounding box center [624, 271] width 261 height 83
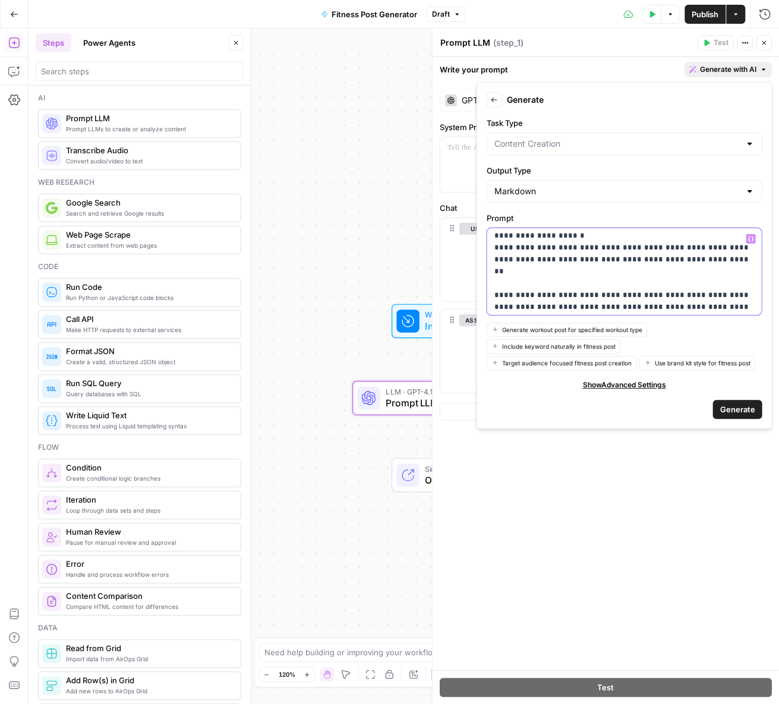
click at [590, 304] on p "**********" at bounding box center [624, 265] width 261 height 95
click at [610, 305] on p "**********" at bounding box center [624, 265] width 261 height 95
click at [683, 307] on p "**********" at bounding box center [624, 265] width 261 height 95
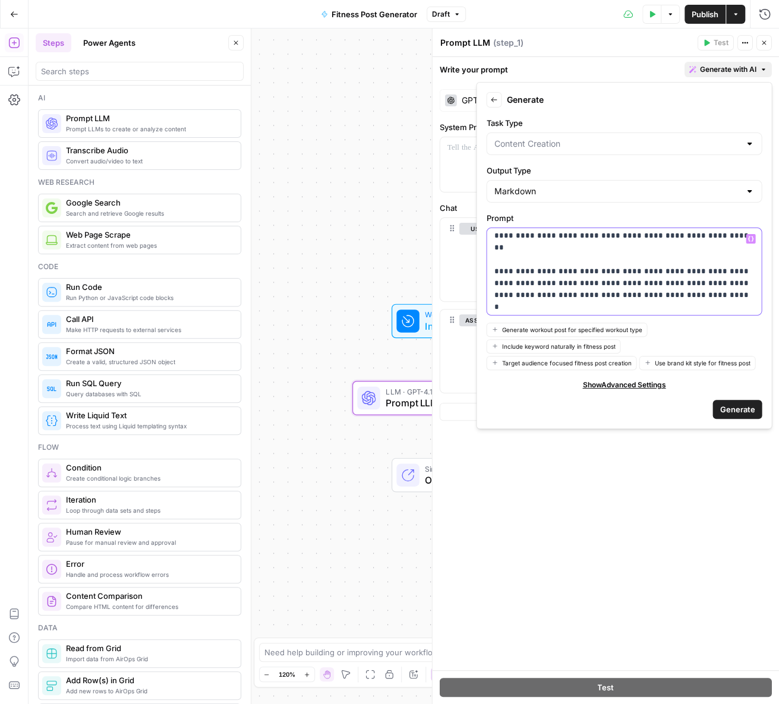
scroll to position [0, 0]
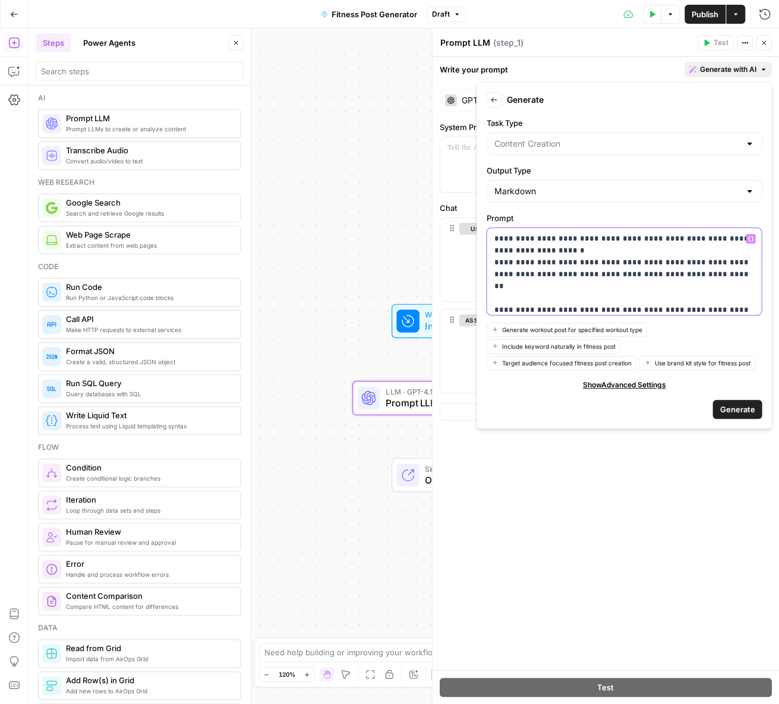
click at [609, 249] on p "**********" at bounding box center [624, 292] width 261 height 119
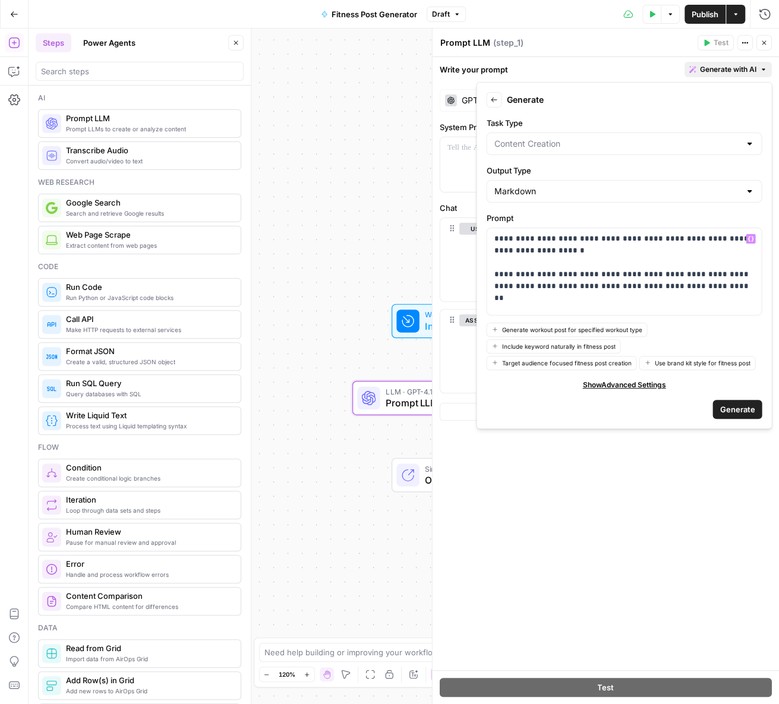
click at [729, 408] on span "Generate" at bounding box center [736, 409] width 35 height 12
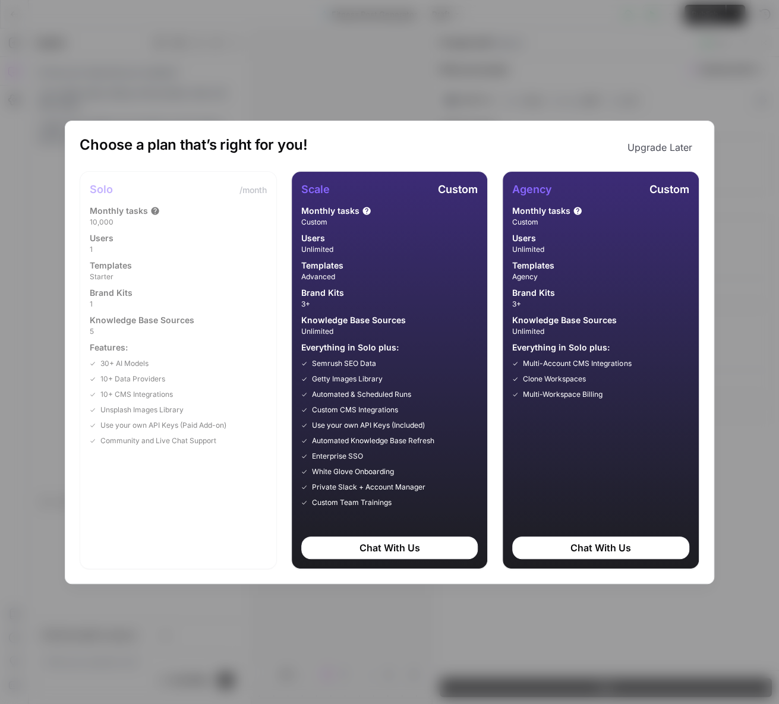
click at [677, 143] on button "Upgrade Later" at bounding box center [659, 147] width 79 height 24
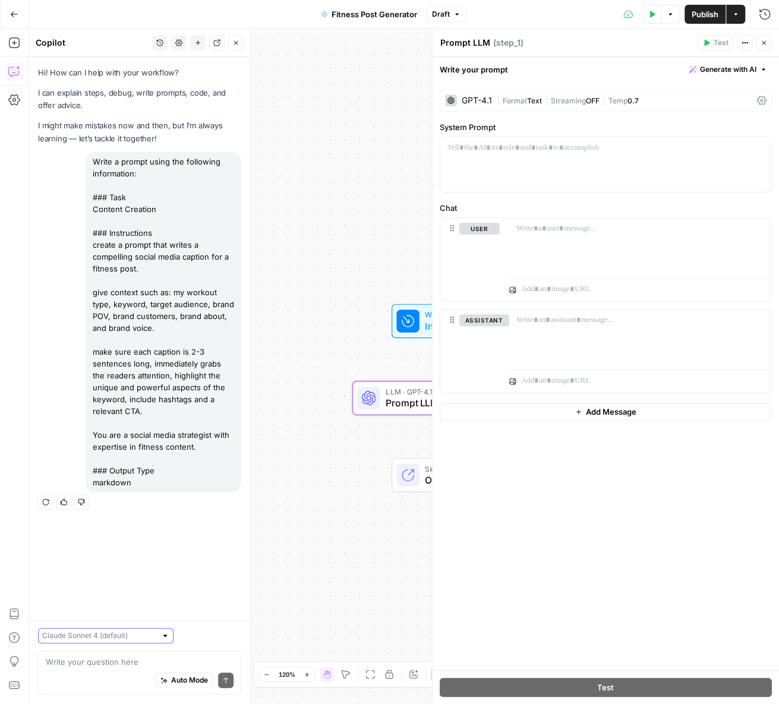
click at [93, 634] on input "text" at bounding box center [99, 636] width 114 height 12
click at [165, 525] on div "Hi! How can I help with your workflow? I can explain steps, debug, write prompt…" at bounding box center [140, 338] width 222 height 563
click at [166, 356] on div "Write a prompt using the following information: ### Task Content Creation ### I…" at bounding box center [164, 322] width 156 height 340
click at [46, 498] on icon "button" at bounding box center [45, 501] width 7 height 7
click at [153, 300] on div "Write a prompt using the following information: ### Task Content Creation ### I…" at bounding box center [164, 322] width 156 height 340
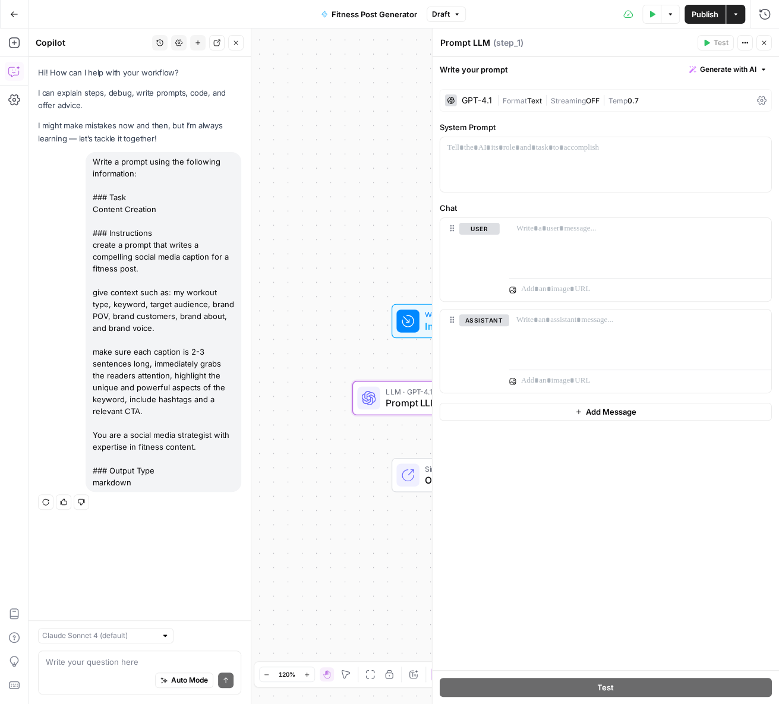
click at [47, 498] on icon "button" at bounding box center [45, 501] width 7 height 7
click at [195, 385] on div "Write a prompt using the following information: ### Task Content Creation ### I…" at bounding box center [164, 322] width 156 height 340
click at [93, 167] on div "Write a prompt using the following information: ### Task Content Creation ### I…" at bounding box center [164, 322] width 156 height 340
click at [763, 36] on button "Close" at bounding box center [763, 42] width 15 height 15
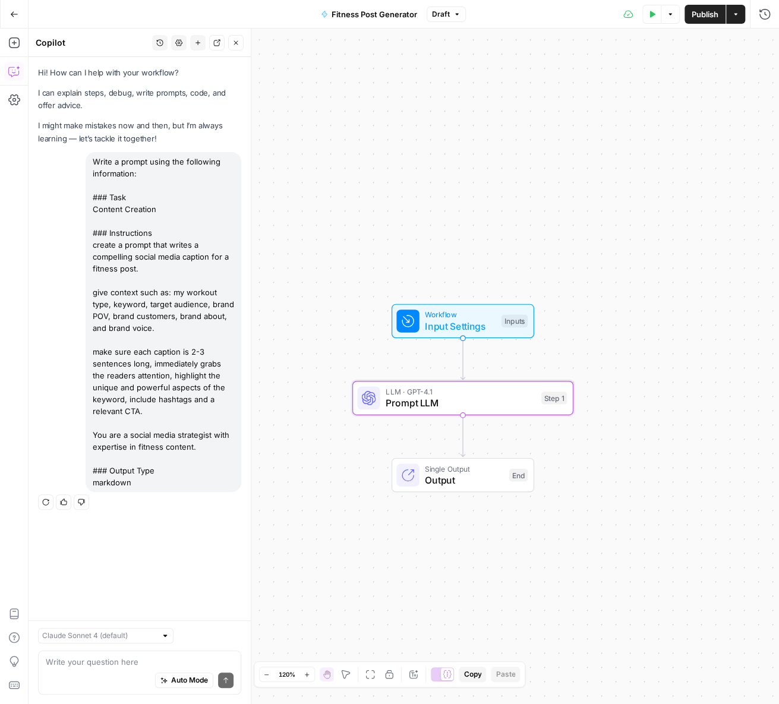
click at [144, 365] on div "Write a prompt using the following information: ### Task Content Creation ### I…" at bounding box center [164, 322] width 156 height 340
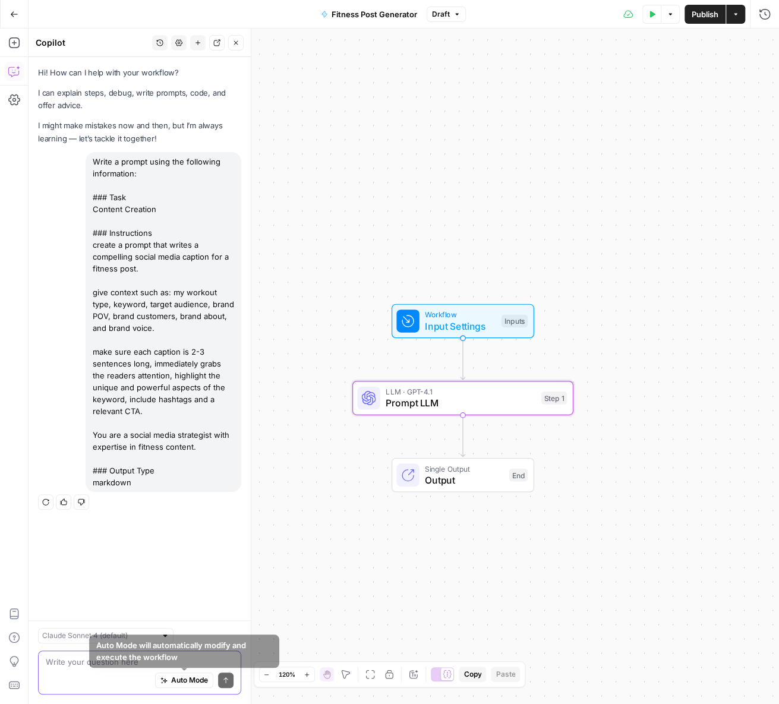
click at [92, 658] on textarea at bounding box center [140, 662] width 188 height 12
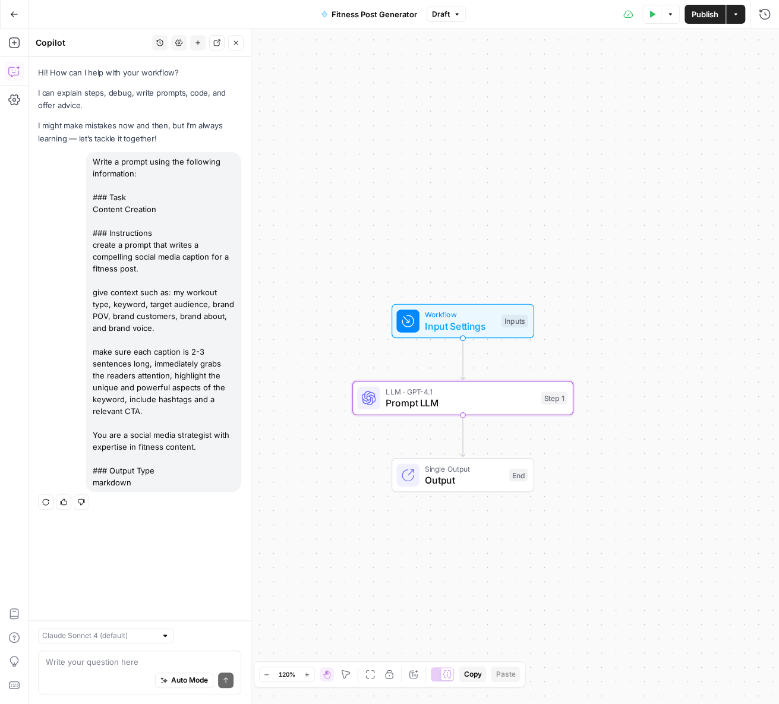
click at [43, 498] on icon "button" at bounding box center [46, 501] width 7 height 7
click at [420, 400] on span "Prompt LLM" at bounding box center [461, 403] width 150 height 14
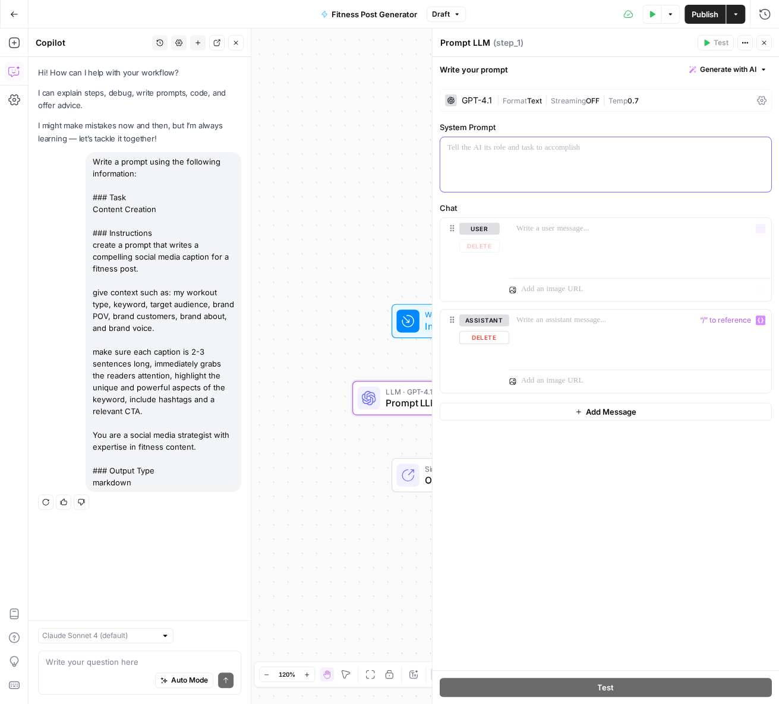
click at [564, 169] on div at bounding box center [605, 164] width 331 height 55
click at [46, 498] on icon "button" at bounding box center [45, 501] width 7 height 7
click at [717, 72] on span "Generate with AI" at bounding box center [728, 69] width 56 height 11
click at [703, 96] on span "Generate" at bounding box center [712, 96] width 87 height 12
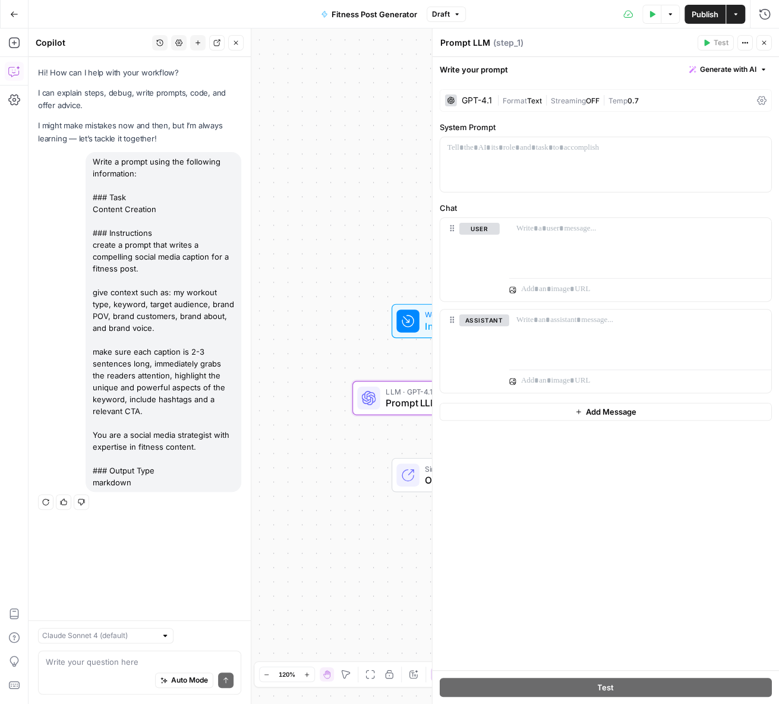
drag, startPoint x: 96, startPoint y: 163, endPoint x: 202, endPoint y: 438, distance: 294.9
click at [202, 438] on div "Write a prompt using the following information: ### Task Content Creation ### I…" at bounding box center [164, 322] width 156 height 340
copy div "Write a prompt using the following information: ### Task Content Creation ### I…"
click at [523, 152] on p at bounding box center [605, 148] width 317 height 12
click at [549, 225] on p at bounding box center [640, 229] width 248 height 12
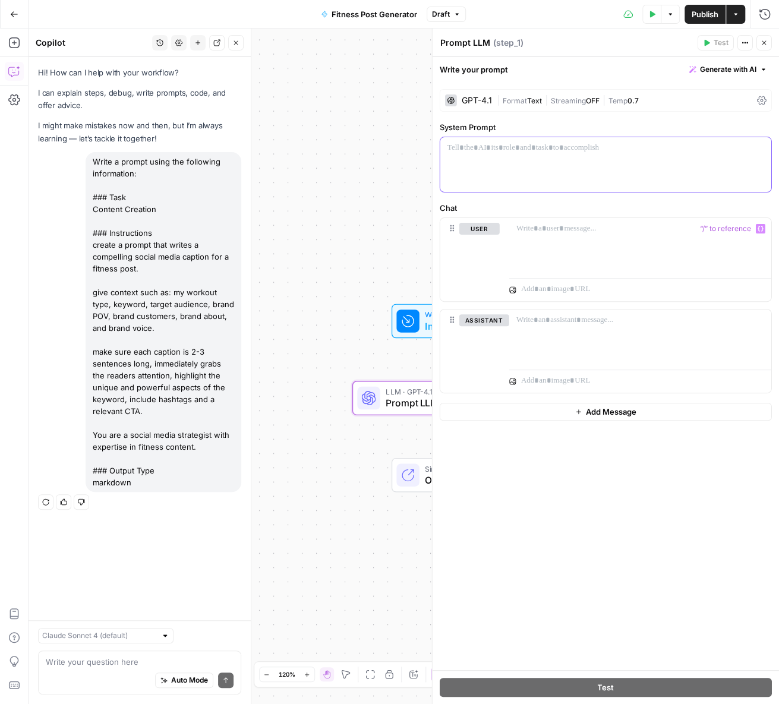
click at [559, 175] on div at bounding box center [605, 164] width 331 height 55
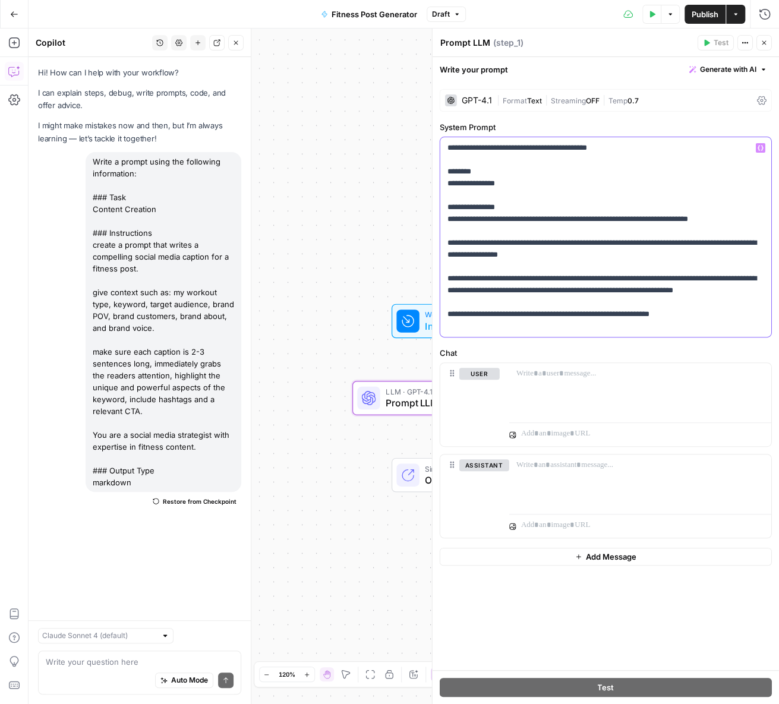
click at [733, 63] on button "Generate with AI" at bounding box center [727, 69] width 87 height 15
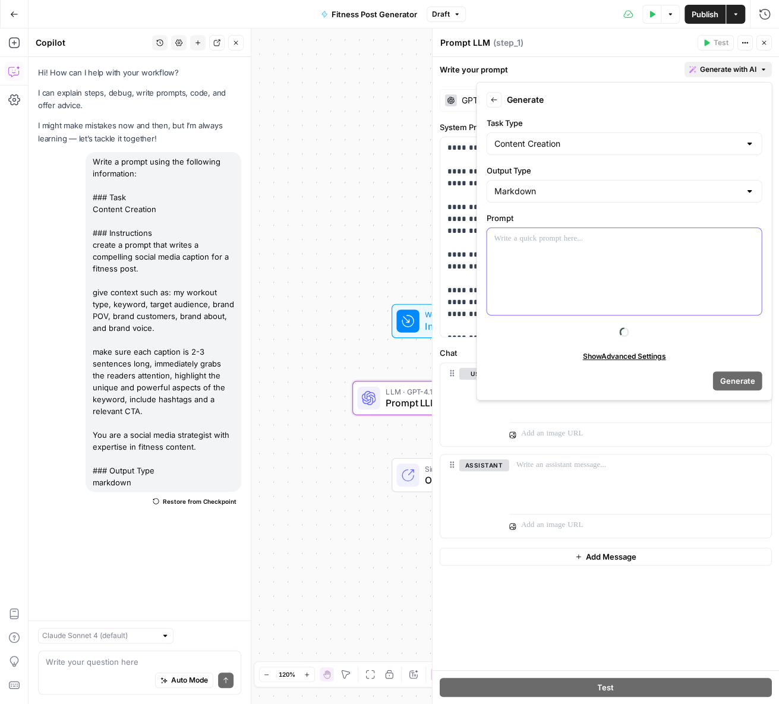
click at [547, 250] on div at bounding box center [624, 271] width 274 height 87
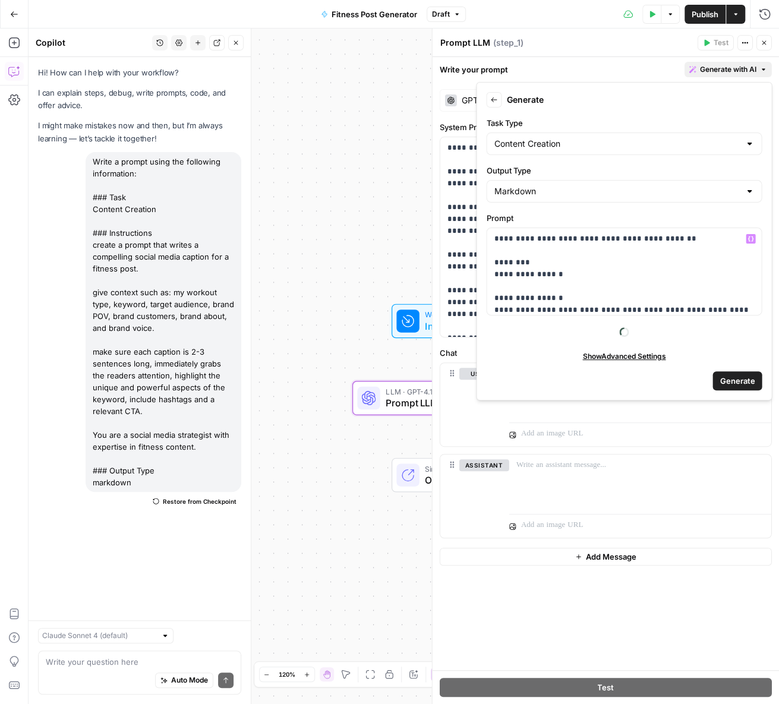
click at [726, 382] on span "Generate" at bounding box center [736, 381] width 35 height 12
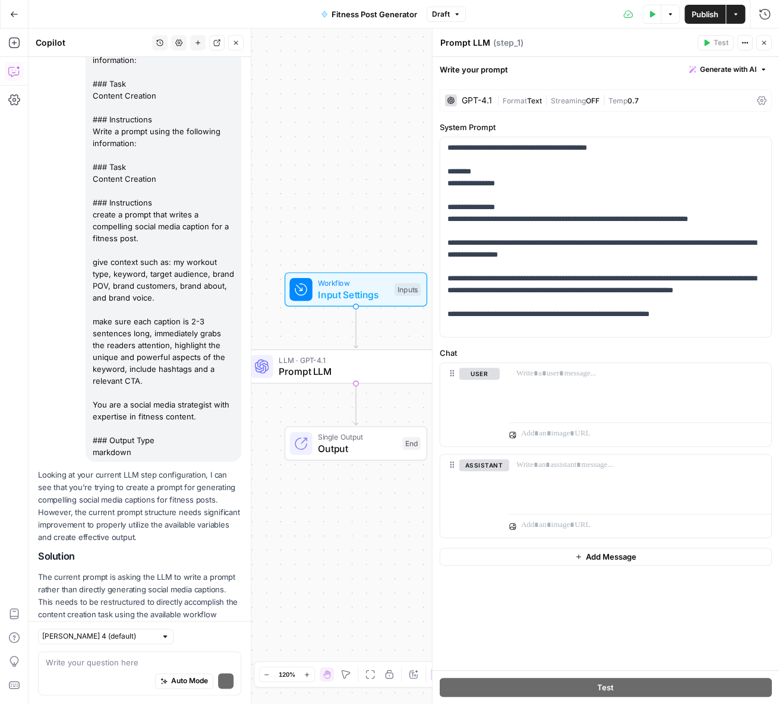
scroll to position [532, 0]
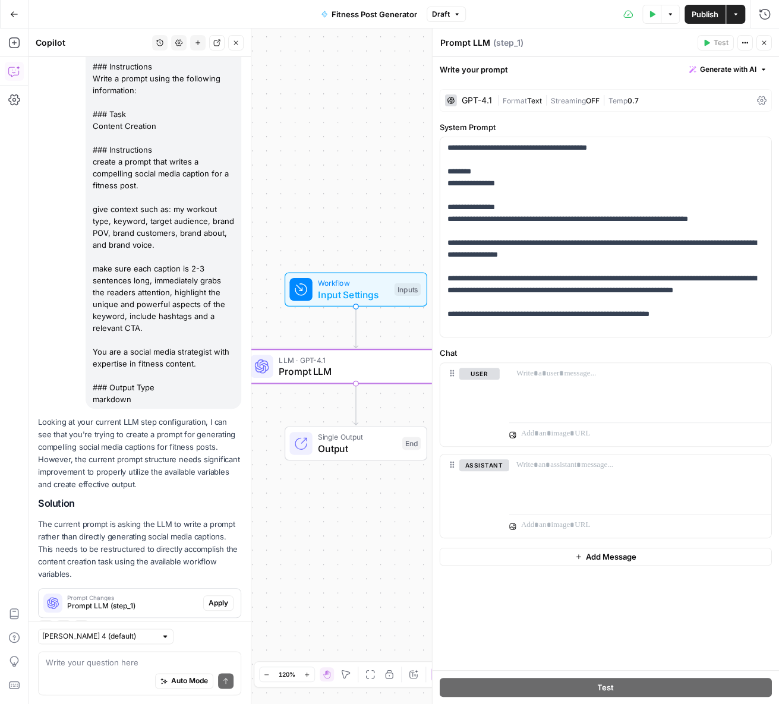
click at [226, 598] on span "Apply" at bounding box center [219, 603] width 20 height 11
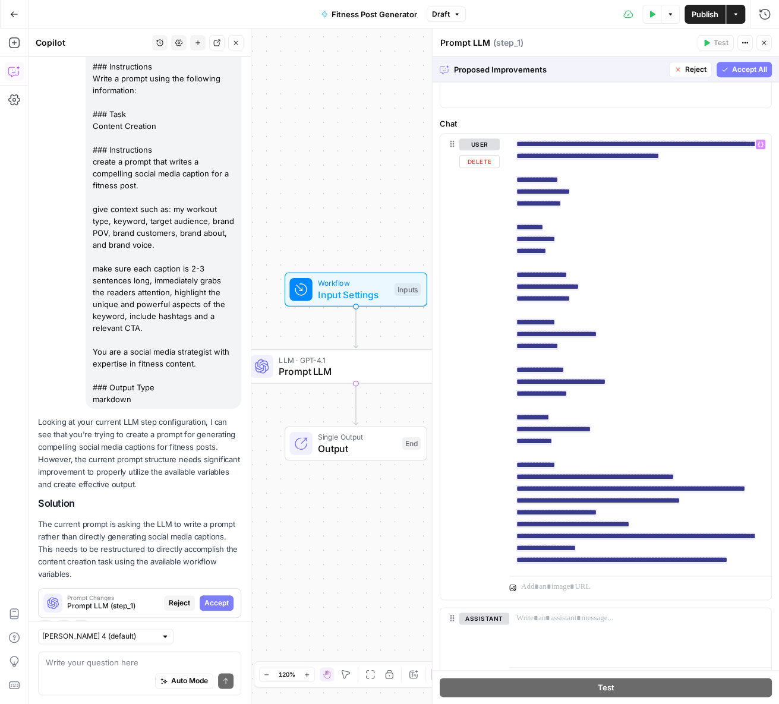
scroll to position [425, 0]
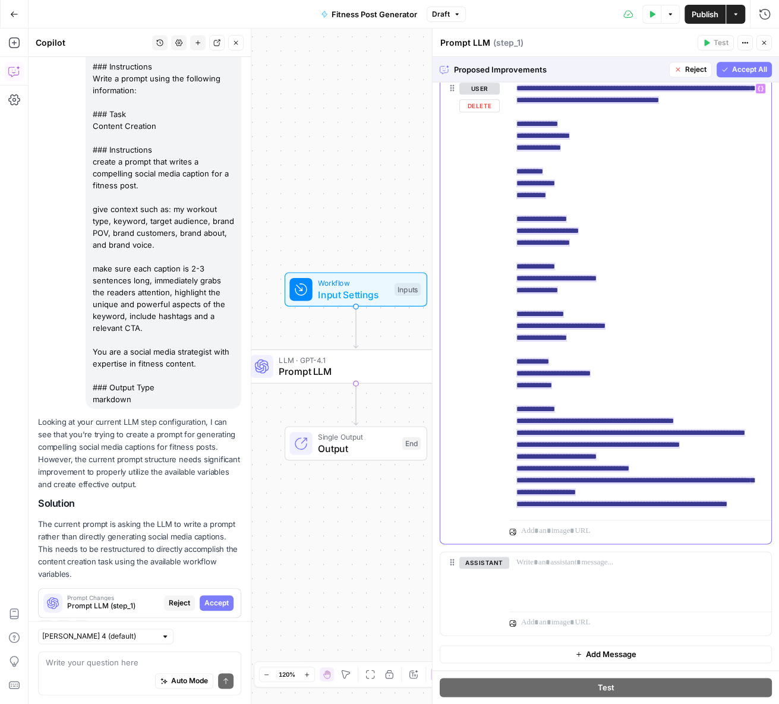
click at [551, 433] on ins "**********" at bounding box center [635, 296] width 238 height 424
click at [592, 547] on span "Accept" at bounding box center [600, 552] width 24 height 11
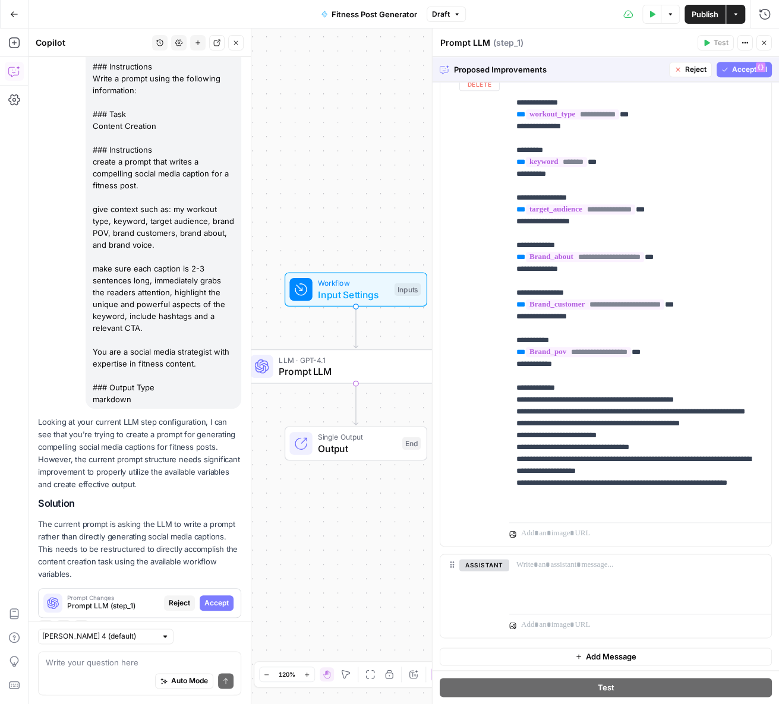
click at [747, 70] on span "Accept All" at bounding box center [749, 69] width 35 height 11
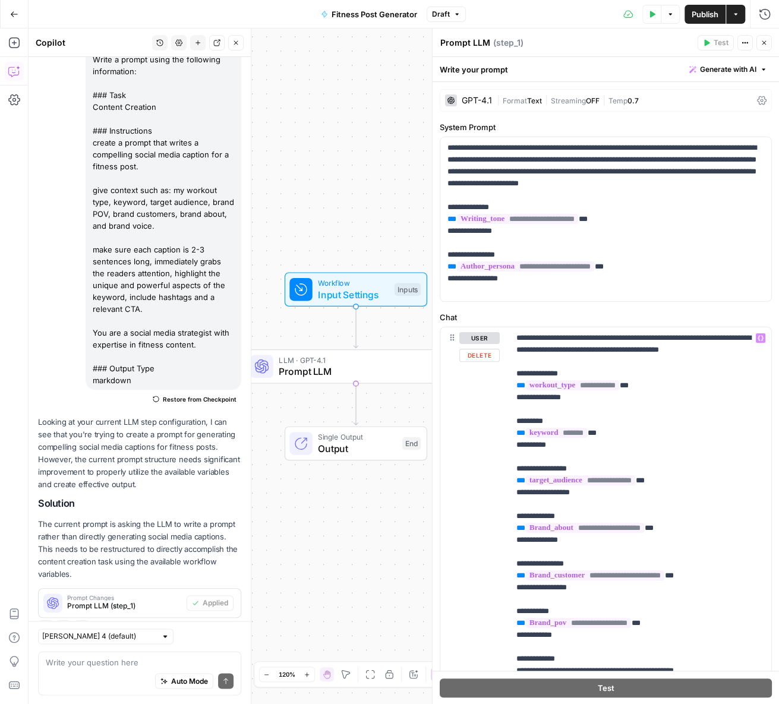
scroll to position [271, 0]
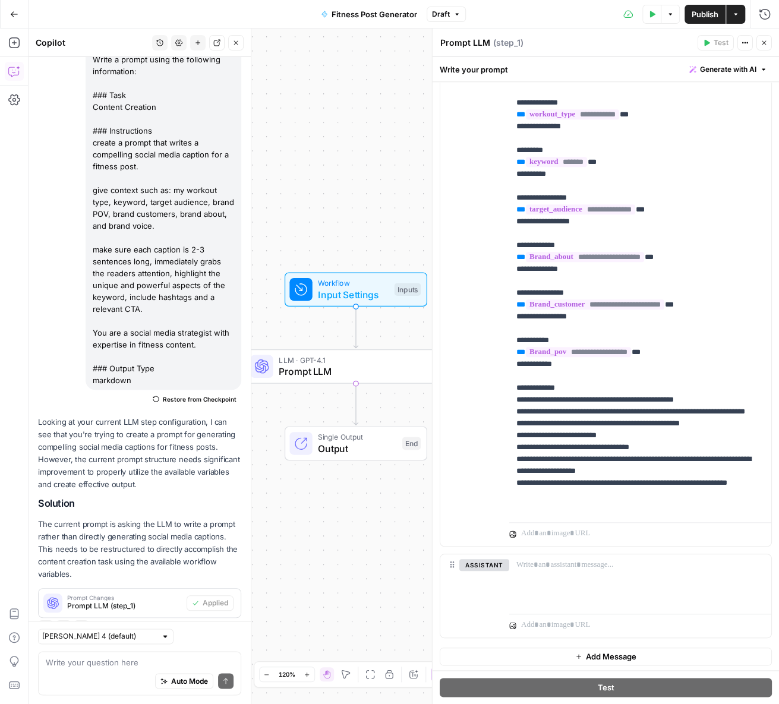
click at [707, 15] on span "Publish" at bounding box center [705, 14] width 27 height 12
click at [358, 541] on div "Workflow Input Settings Inputs LLM · GPT-4.1 Prompt LLM Step 1 Single Output Ou…" at bounding box center [404, 366] width 750 height 675
click at [409, 399] on div "Workflow Input Settings Inputs LLM · GPT-4.1 Prompt LLM Step 1 Copy step Delete…" at bounding box center [404, 366] width 750 height 675
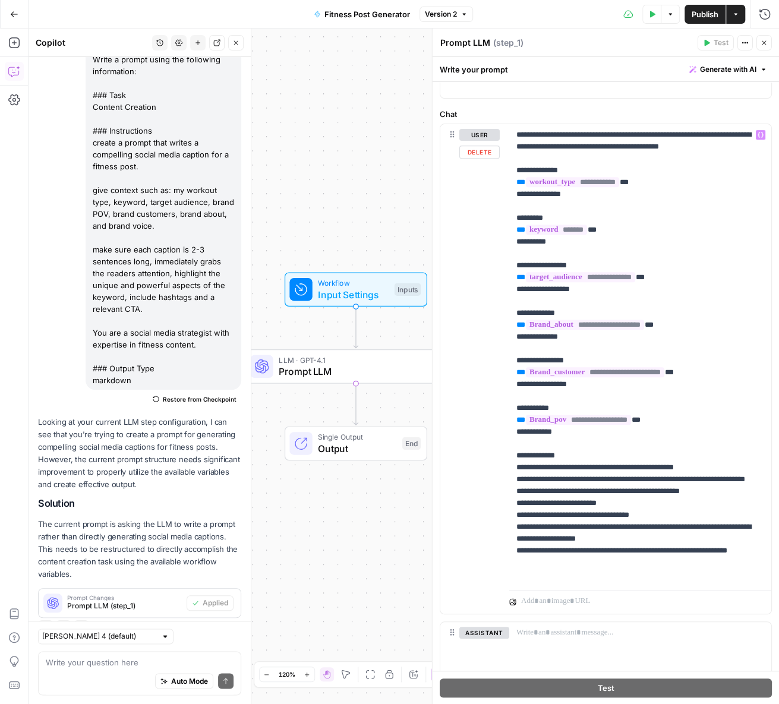
scroll to position [271, 0]
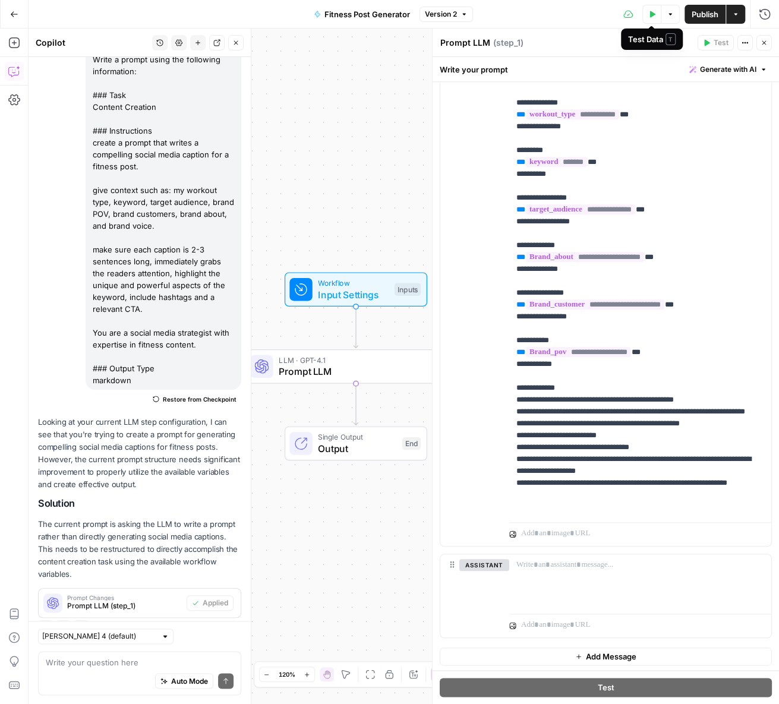
click at [653, 11] on icon "button" at bounding box center [651, 14] width 7 height 7
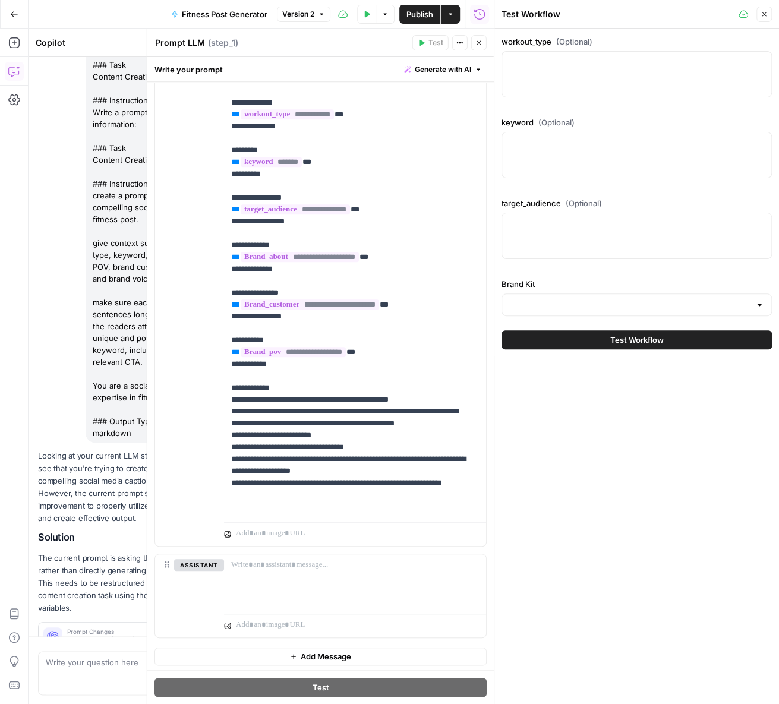
scroll to position [551, 0]
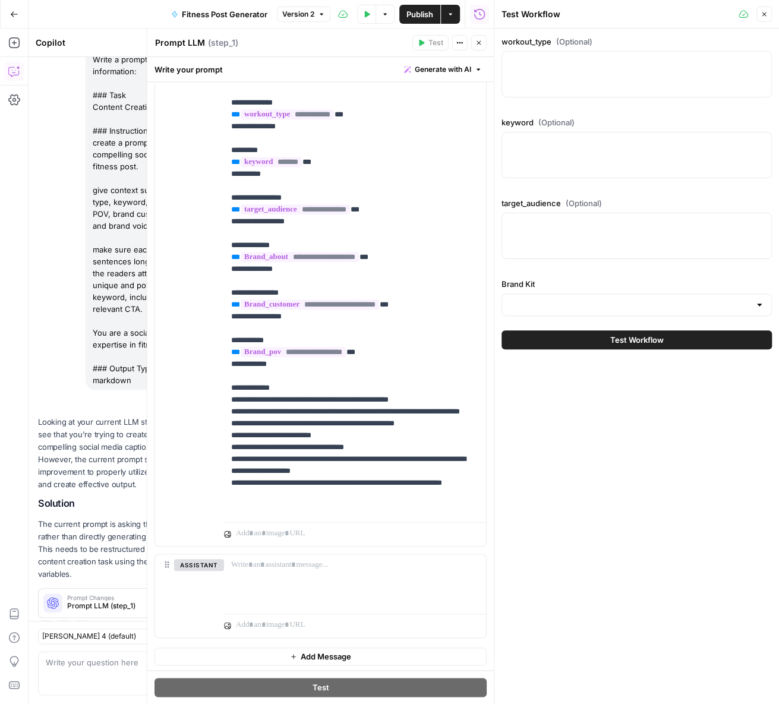
click at [592, 70] on div at bounding box center [636, 74] width 270 height 46
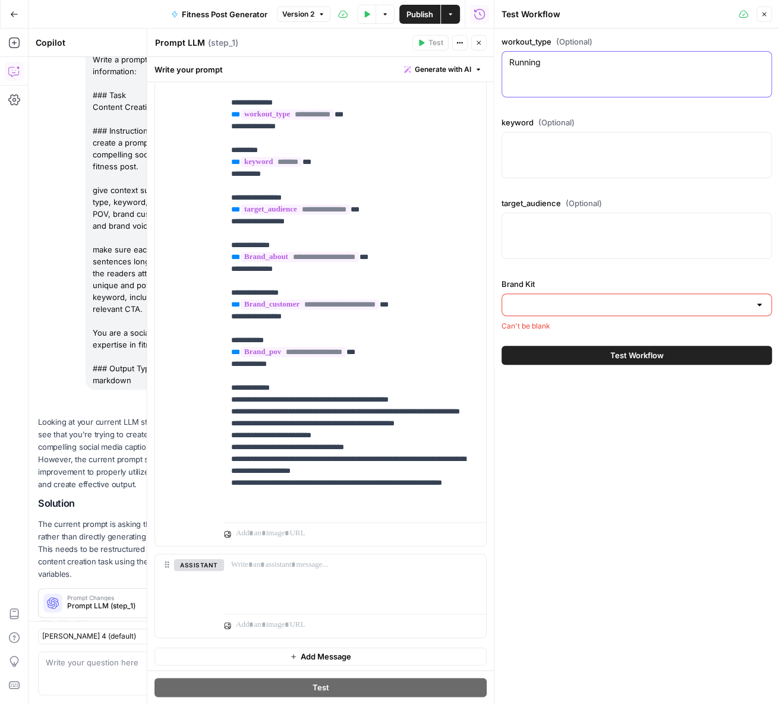
type textarea "Running"
click at [581, 156] on div at bounding box center [636, 155] width 270 height 46
type textarea "endurance cardio"
click at [564, 234] on div at bounding box center [636, 236] width 270 height 46
type textarea "marathon runners, fitnesss enthusitiest."
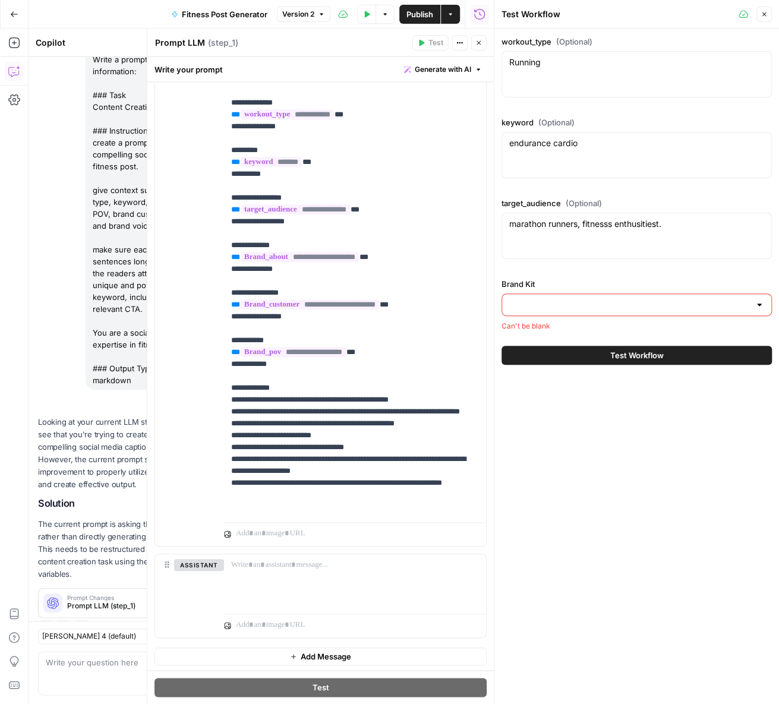
click at [547, 302] on input "Brand Kit" at bounding box center [629, 305] width 241 height 12
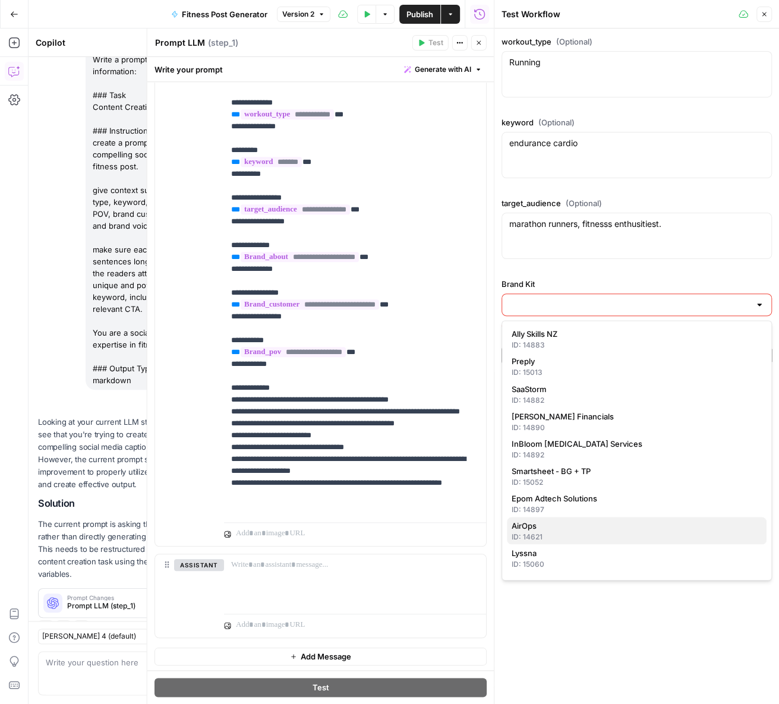
click at [532, 525] on span "AirOps" at bounding box center [634, 525] width 245 height 12
type input "AirOps"
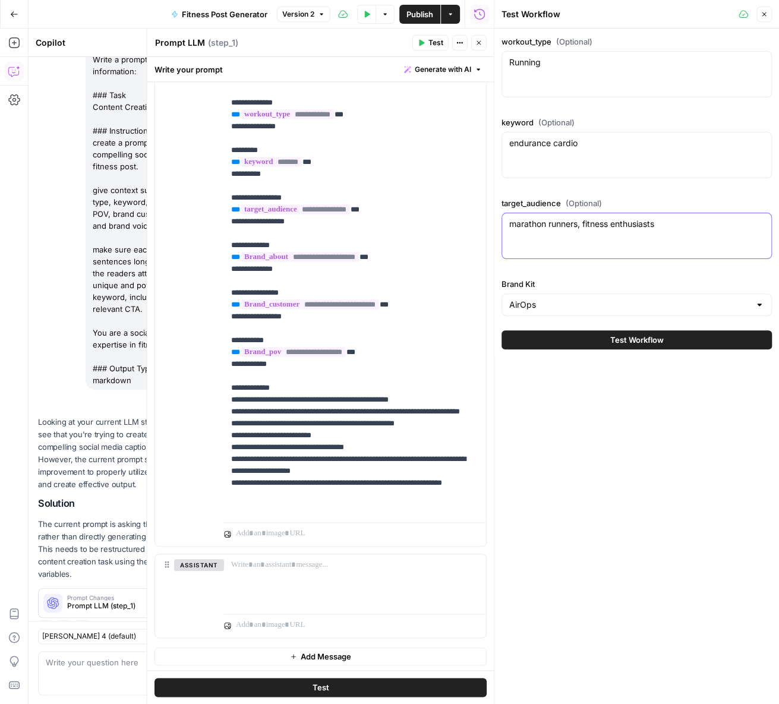
type textarea "marathon runners, fitness enthusiasts"
click at [769, 15] on button "Close" at bounding box center [763, 14] width 15 height 15
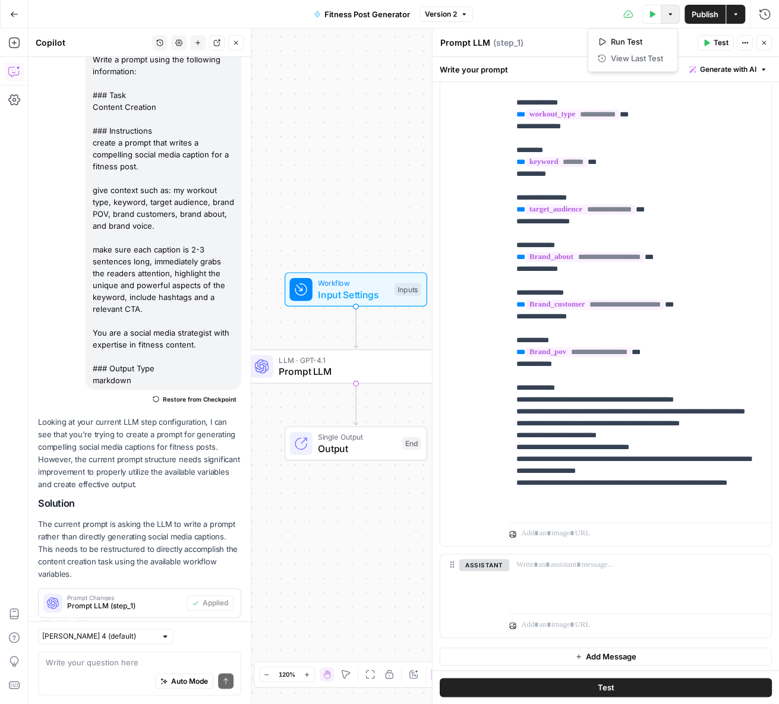
click at [670, 20] on button "Options" at bounding box center [670, 14] width 19 height 19
click at [629, 40] on span "Run Test" at bounding box center [637, 42] width 52 height 12
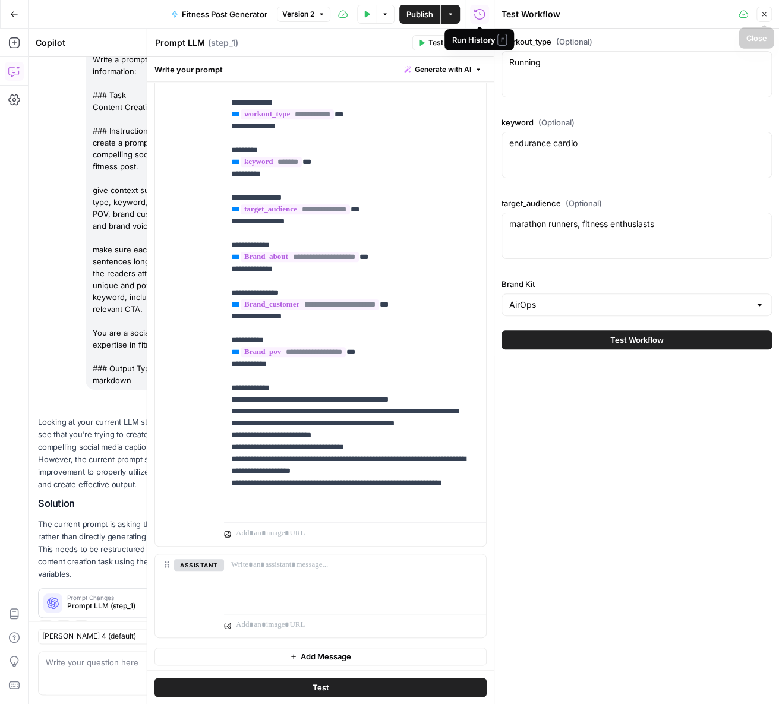
click at [762, 12] on icon "button" at bounding box center [763, 14] width 7 height 7
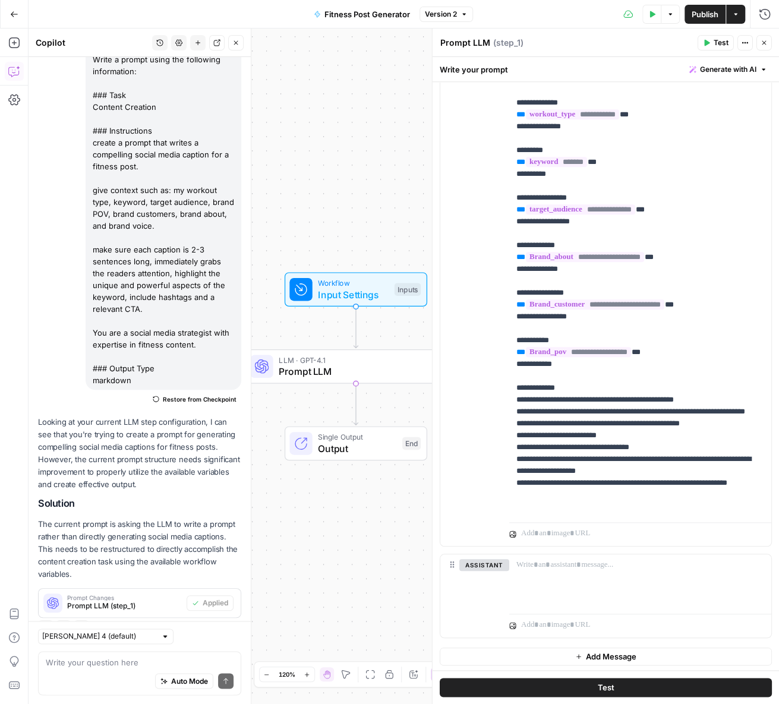
click at [719, 46] on span "Test" at bounding box center [720, 42] width 15 height 11
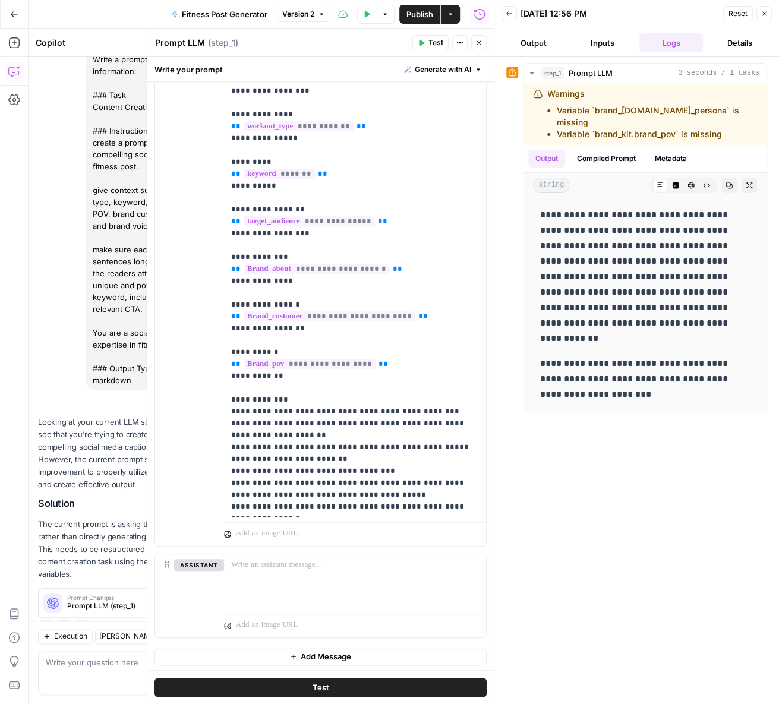
click at [511, 156] on div "**********" at bounding box center [636, 237] width 261 height 349
click at [730, 33] on button "Details" at bounding box center [740, 42] width 64 height 19
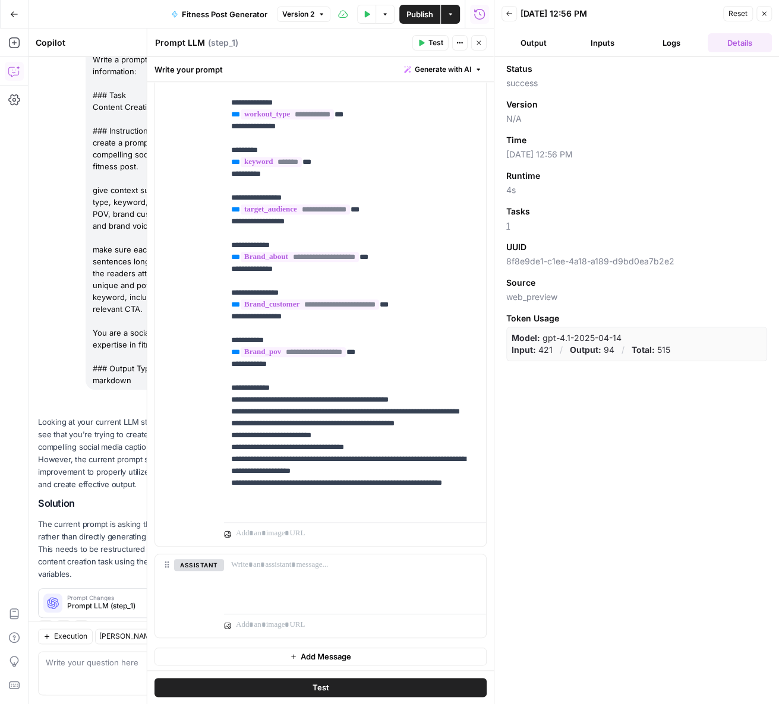
click at [422, 15] on span "Publish" at bounding box center [419, 14] width 27 height 12
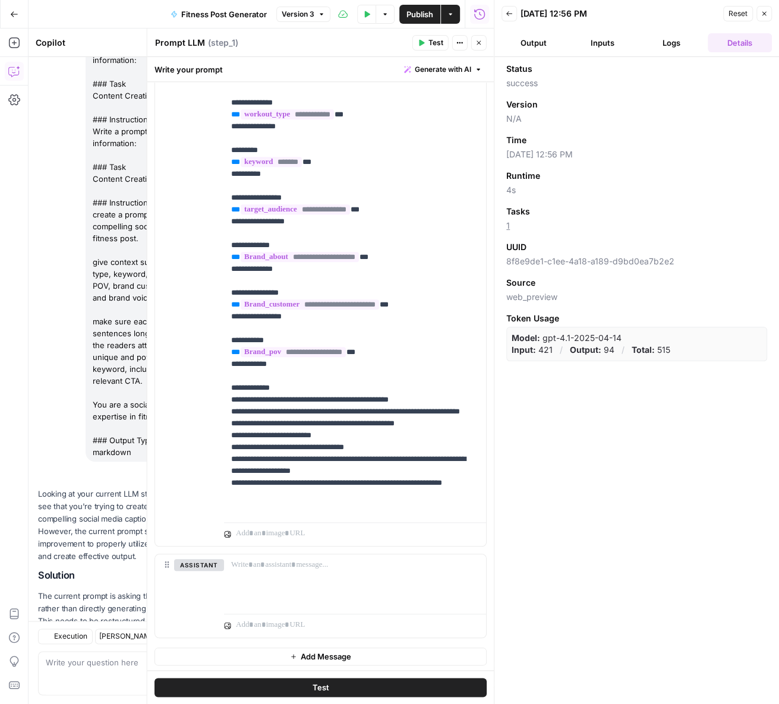
scroll to position [551, 0]
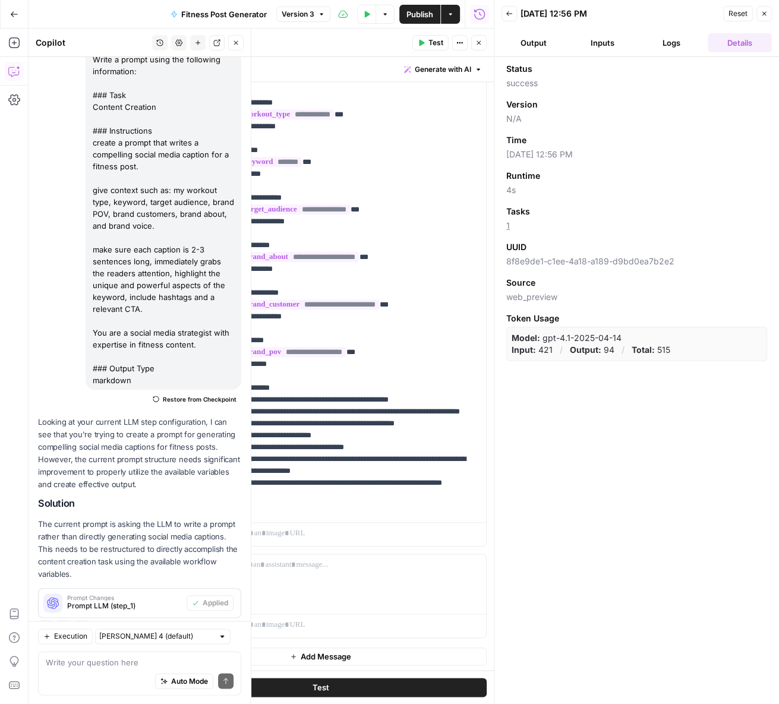
click at [237, 42] on icon "button" at bounding box center [235, 42] width 7 height 7
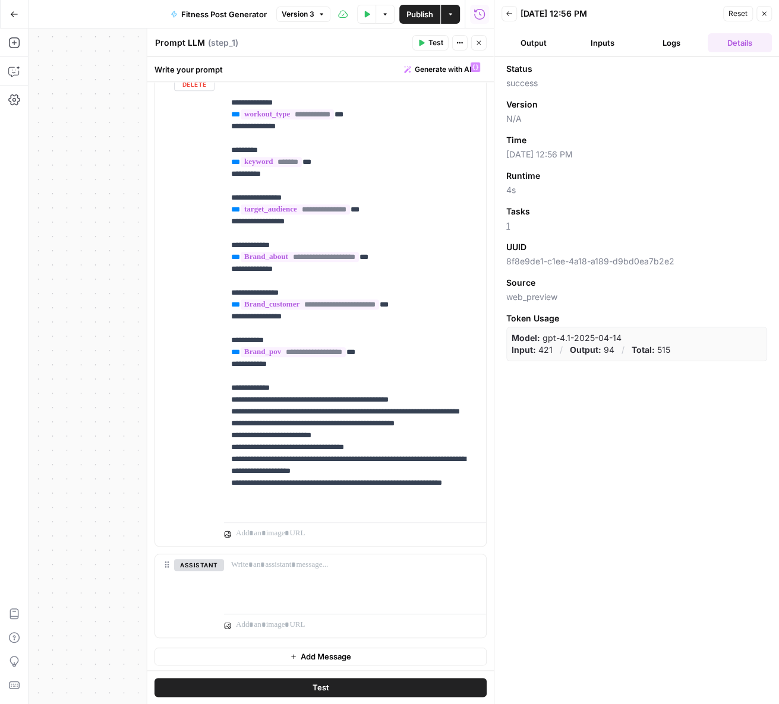
scroll to position [267, 0]
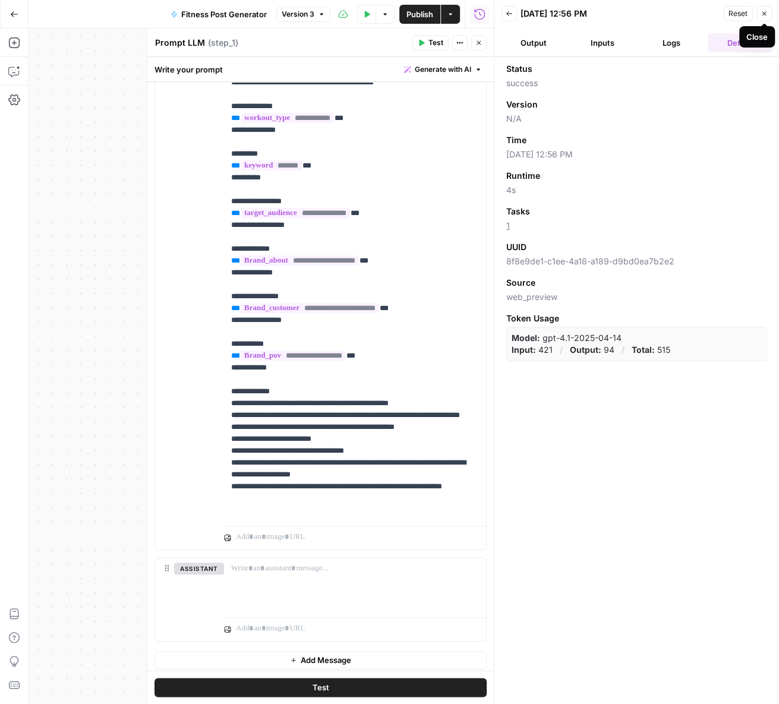
click at [762, 14] on icon "button" at bounding box center [763, 13] width 7 height 7
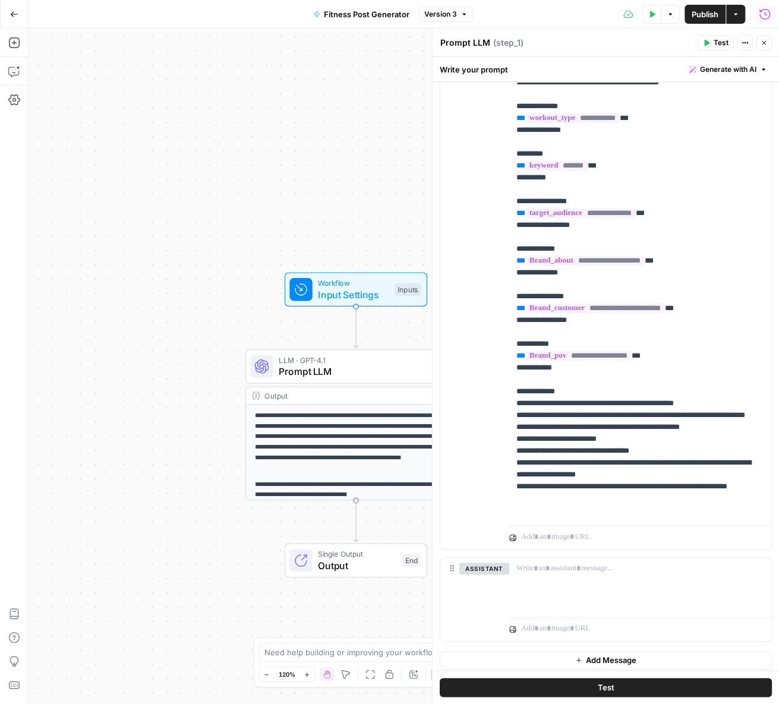
scroll to position [0, 0]
click at [761, 39] on button "Close" at bounding box center [763, 42] width 15 height 15
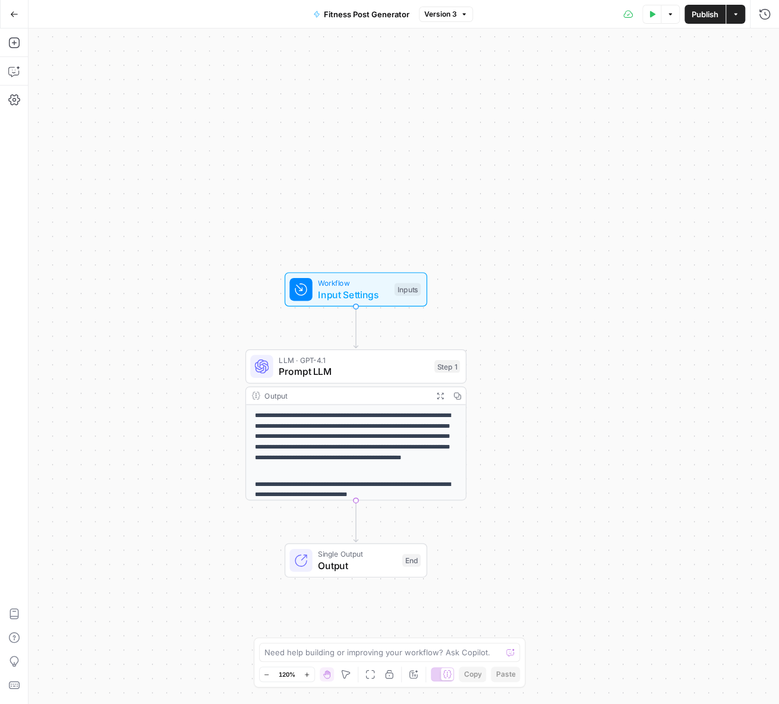
click at [352, 364] on span "Prompt LLM" at bounding box center [354, 371] width 150 height 14
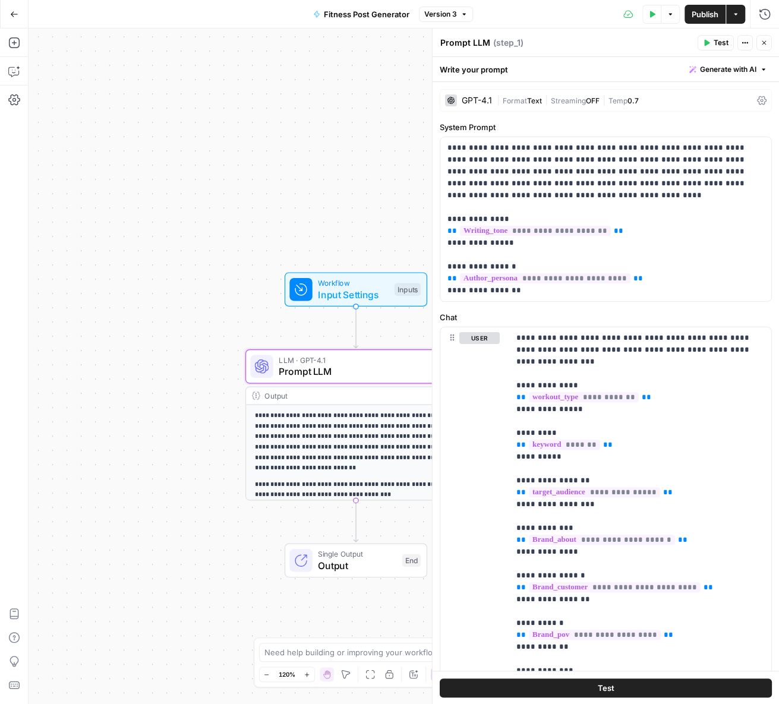
click at [308, 453] on p "**********" at bounding box center [355, 442] width 203 height 62
click at [747, 43] on icon "button" at bounding box center [744, 42] width 7 height 7
click at [599, 43] on div "Prompt LLM Prompt LLM ( step_1 )" at bounding box center [567, 42] width 254 height 13
click at [345, 431] on p "**********" at bounding box center [355, 442] width 203 height 62
click at [374, 449] on p "**********" at bounding box center [355, 442] width 203 height 62
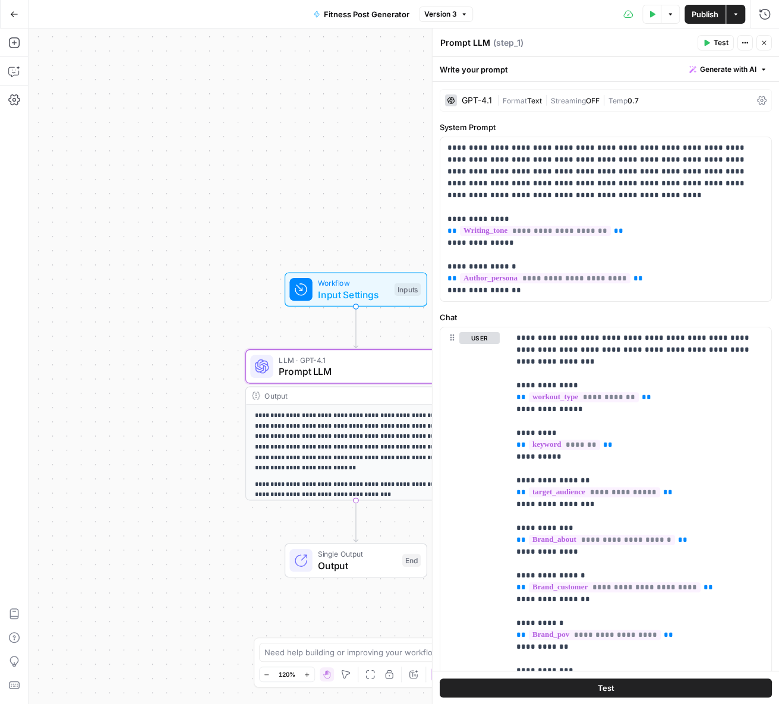
click at [759, 109] on div "GPT-4.1 | Format Text | Streaming OFF | Temp 0.7" at bounding box center [606, 100] width 332 height 23
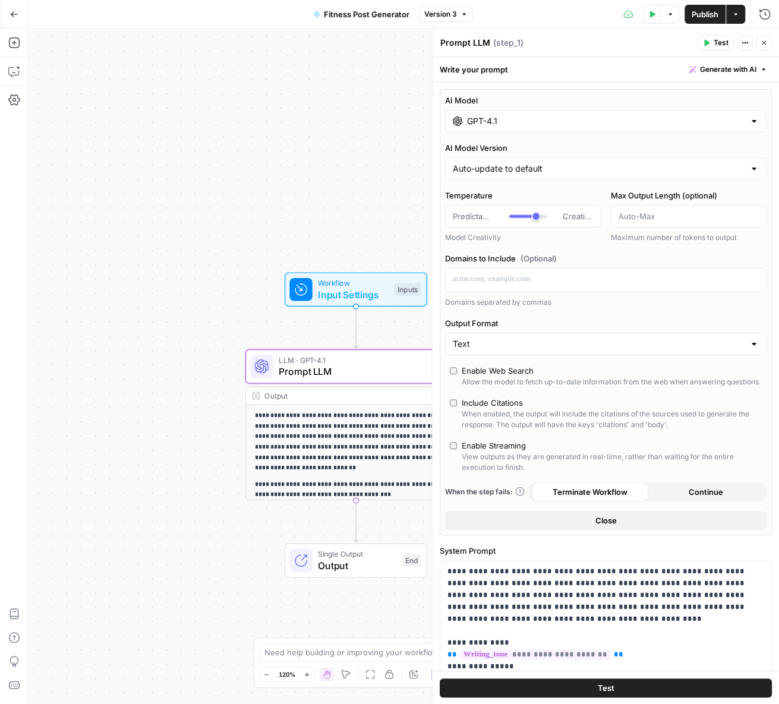
click at [759, 101] on label "AI Model" at bounding box center [605, 100] width 321 height 12
click at [744, 115] on input "GPT-4.1" at bounding box center [605, 121] width 277 height 12
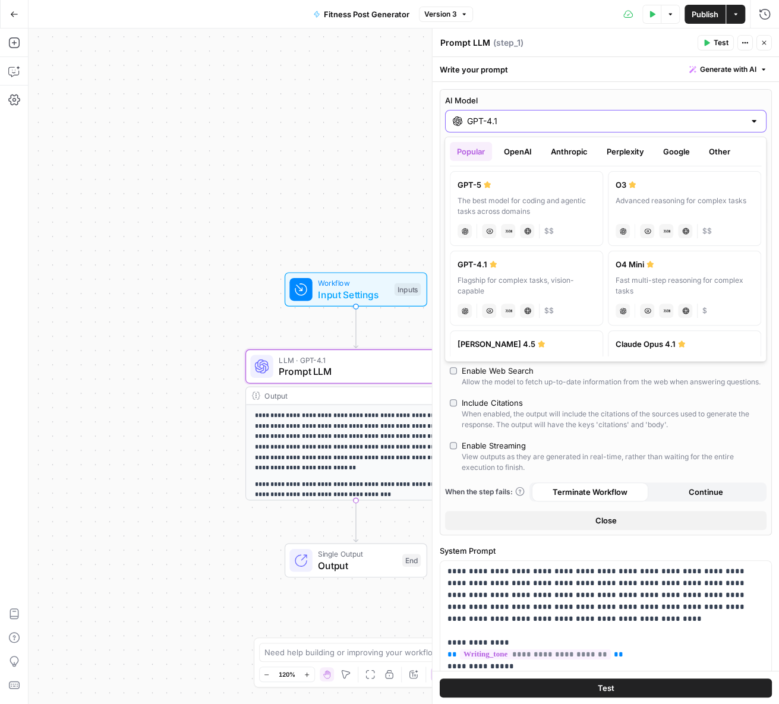
click at [756, 117] on div at bounding box center [754, 121] width 10 height 12
click at [757, 121] on div at bounding box center [754, 121] width 10 height 12
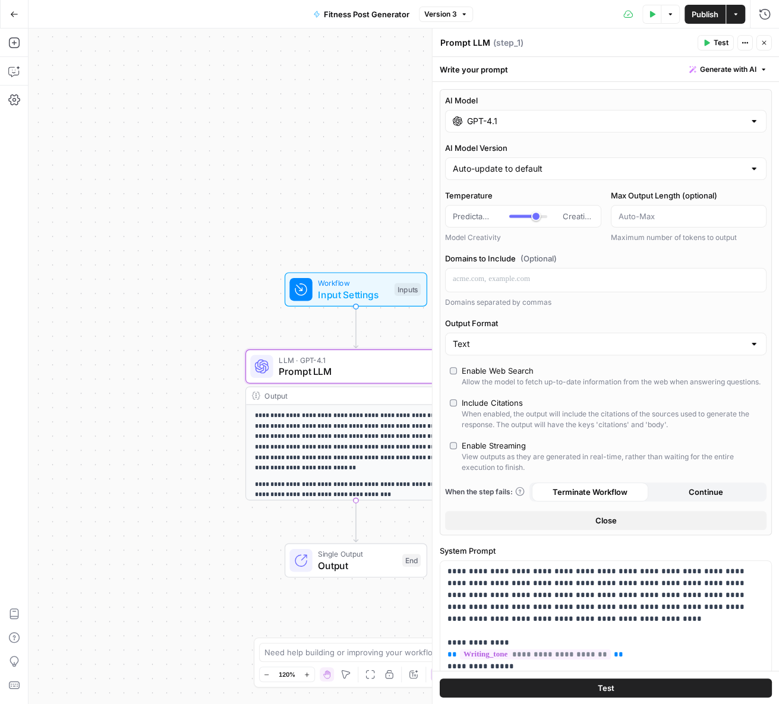
click at [297, 167] on div "**********" at bounding box center [404, 366] width 750 height 675
click at [703, 11] on span "Publish" at bounding box center [705, 14] width 27 height 12
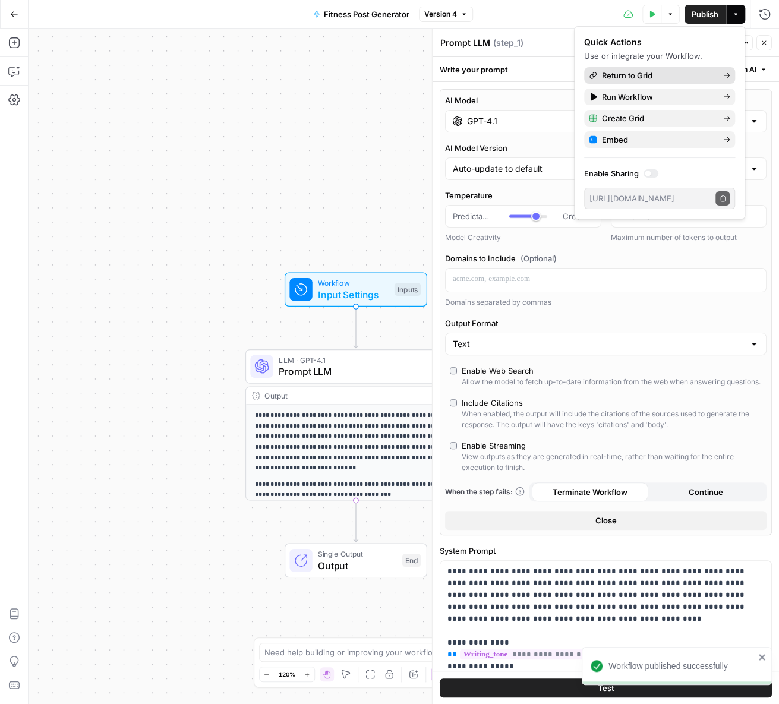
click at [641, 77] on span "Return to Grid" at bounding box center [658, 76] width 112 height 12
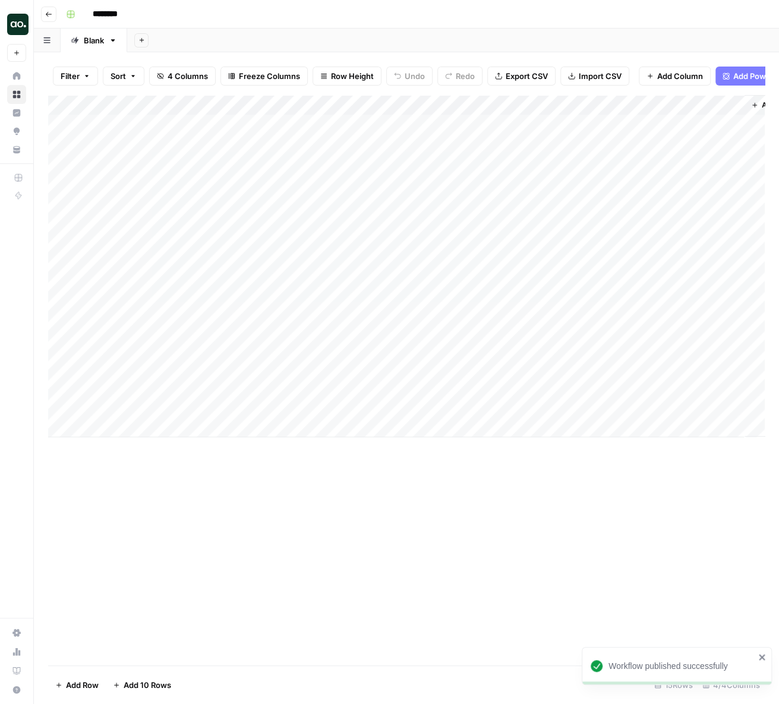
click at [615, 125] on div "Add Column" at bounding box center [406, 266] width 716 height 342
click at [614, 105] on div "Add Column" at bounding box center [406, 266] width 716 height 342
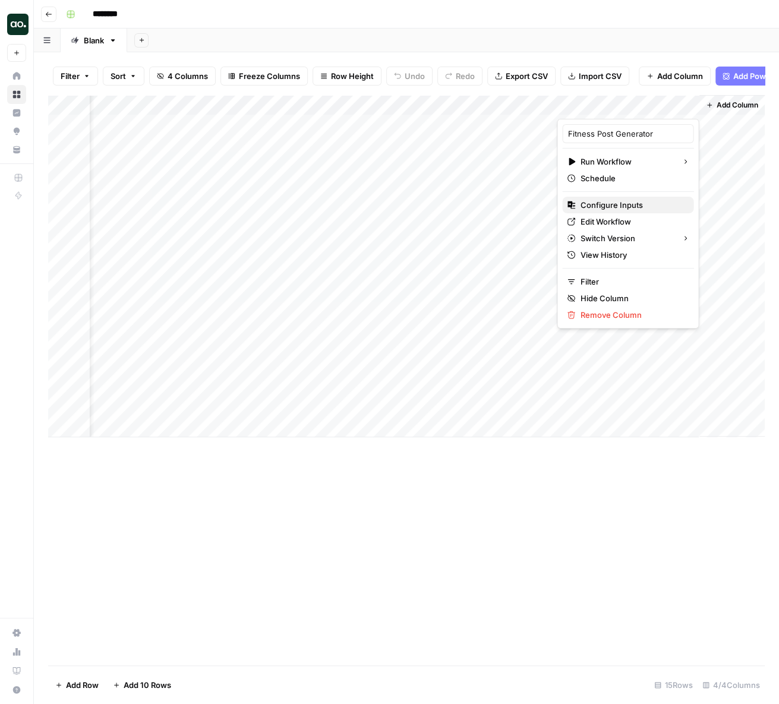
click at [617, 199] on span "Configure Inputs" at bounding box center [632, 205] width 104 height 12
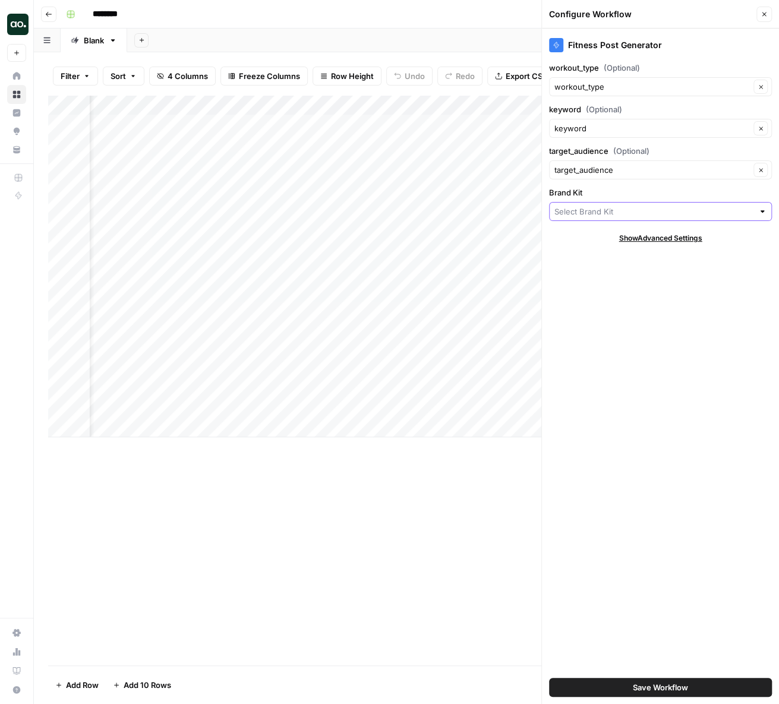
click at [604, 209] on input "Brand Kit" at bounding box center [653, 212] width 199 height 12
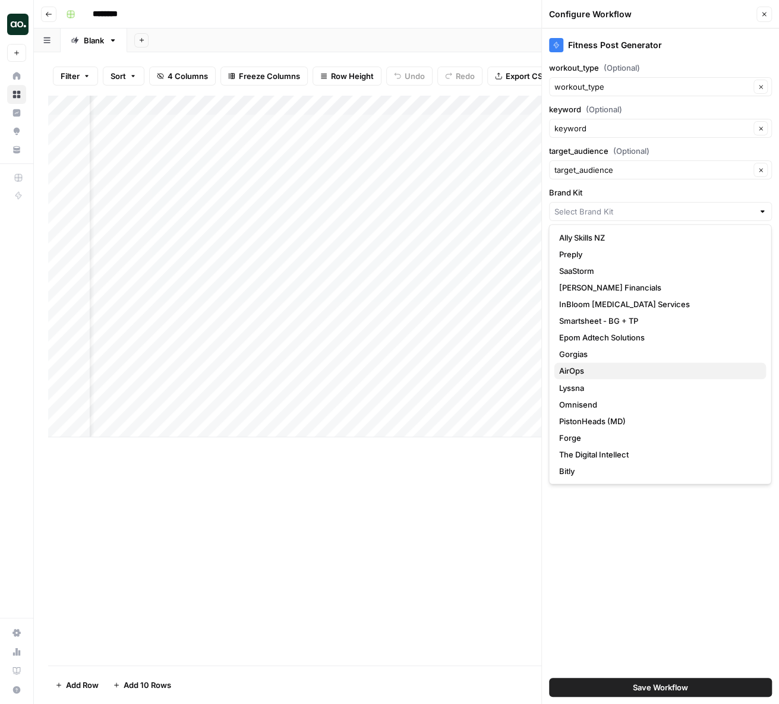
click at [577, 370] on span "AirOps" at bounding box center [657, 371] width 198 height 12
type input "AirOps"
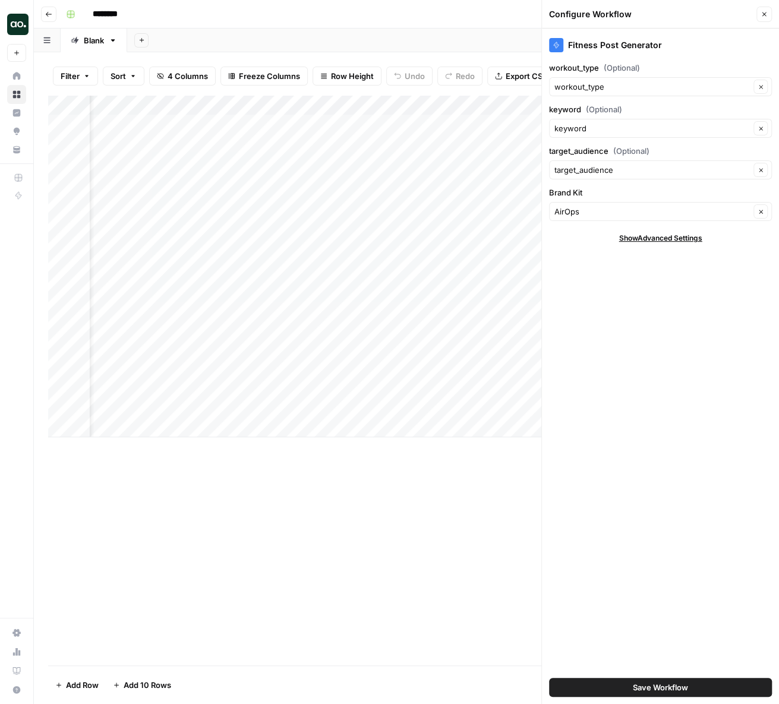
click at [678, 689] on span "Save Workflow" at bounding box center [660, 687] width 55 height 12
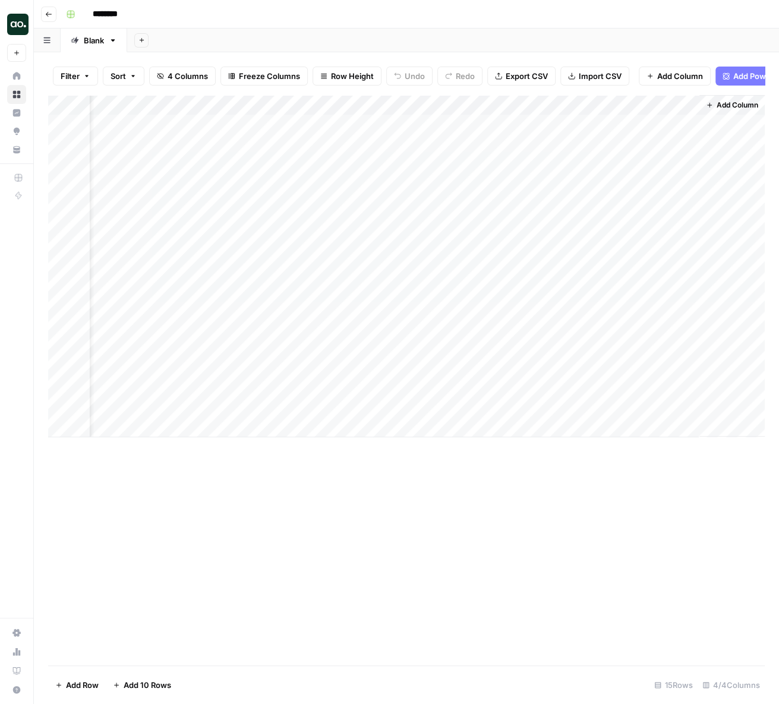
click at [577, 123] on div "Add Column" at bounding box center [406, 266] width 716 height 342
click at [687, 103] on div "Add Column" at bounding box center [406, 266] width 716 height 342
click at [387, 514] on div "Add Column" at bounding box center [406, 380] width 716 height 570
click at [110, 15] on input "********" at bounding box center [120, 14] width 67 height 19
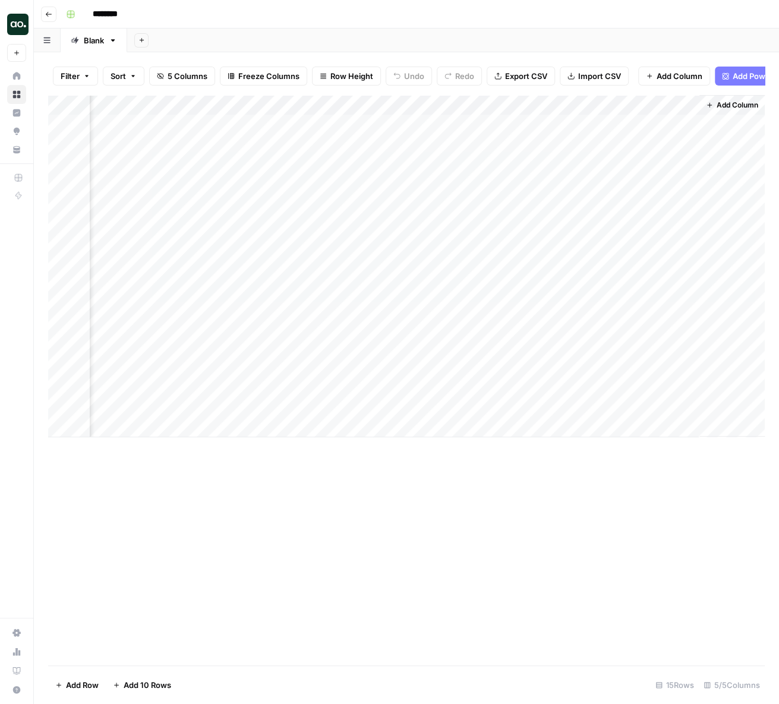
click at [121, 15] on input "********" at bounding box center [120, 14] width 67 height 19
click at [264, 20] on div "**********" at bounding box center [414, 14] width 706 height 19
type input "**********"
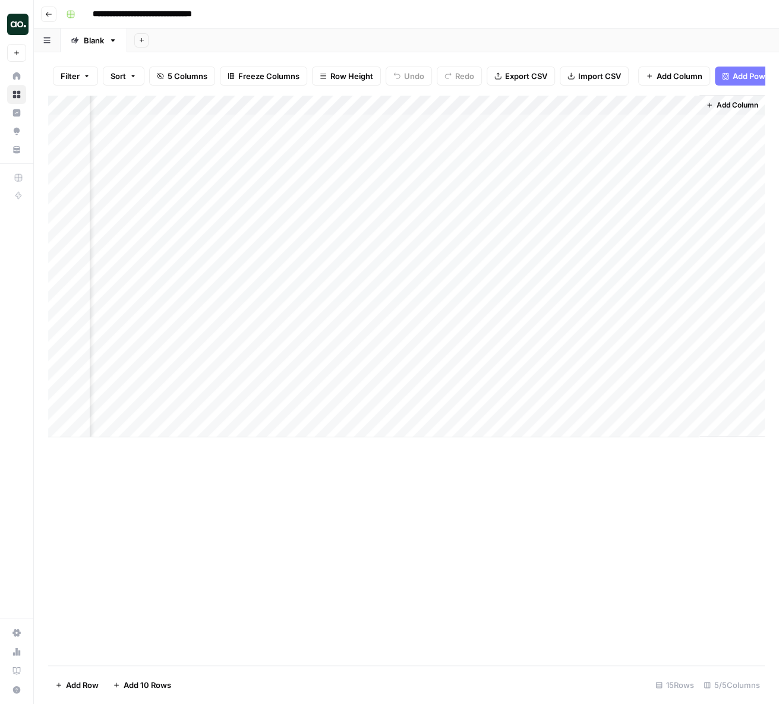
click at [238, 649] on div "Add Column" at bounding box center [406, 380] width 716 height 570
